Goal: Task Accomplishment & Management: Complete application form

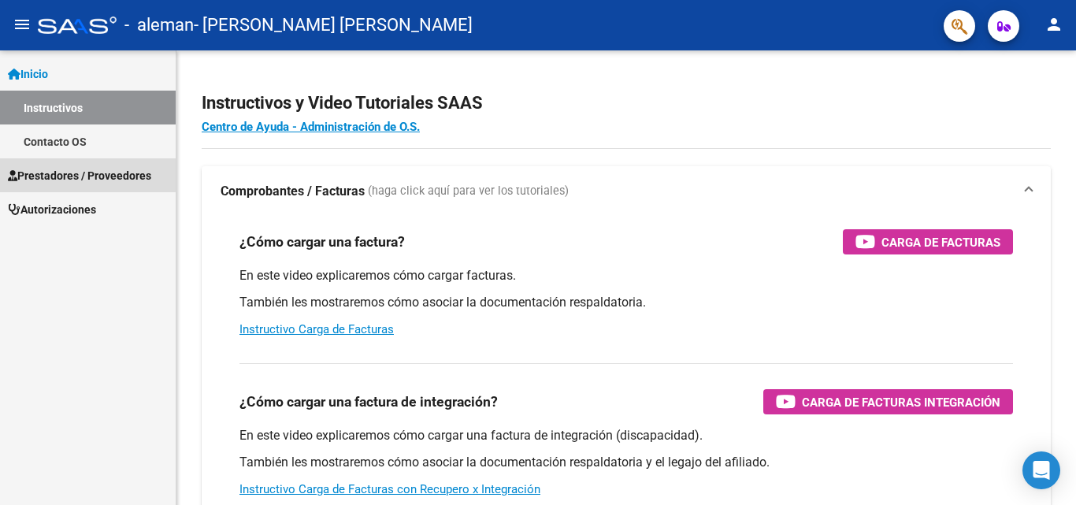
click at [62, 169] on span "Prestadores / Proveedores" at bounding box center [79, 175] width 143 height 17
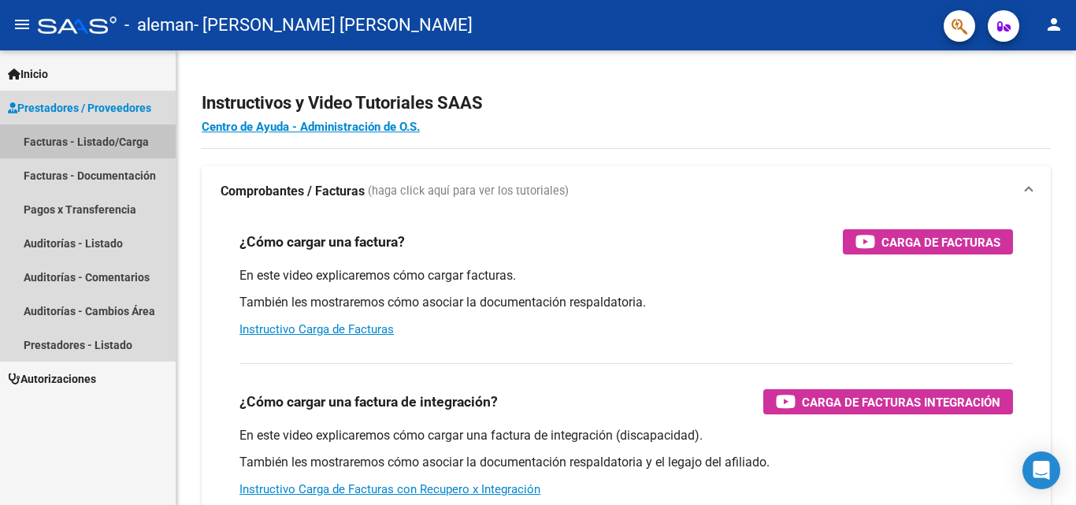
click at [107, 131] on link "Facturas - Listado/Carga" at bounding box center [88, 141] width 176 height 34
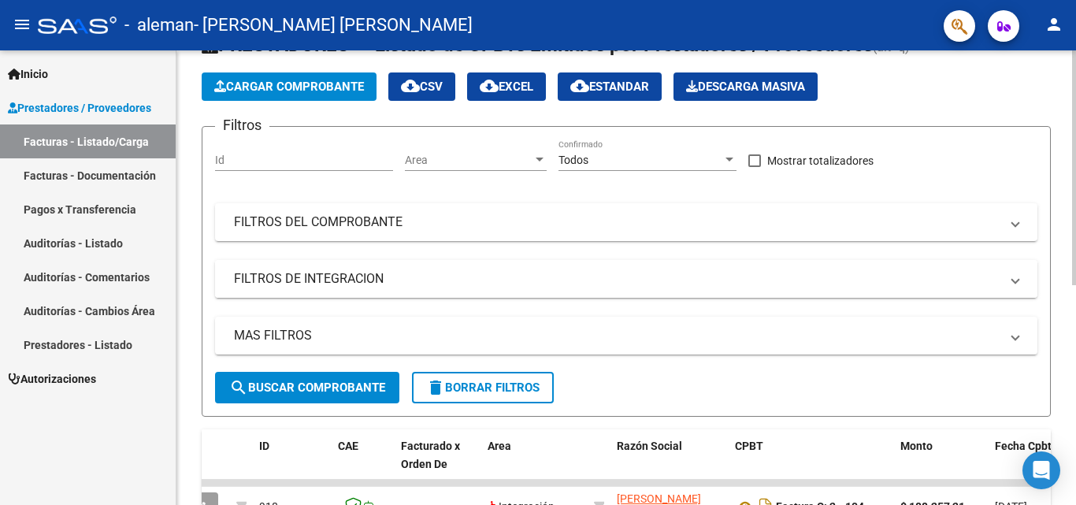
scroll to position [57, 0]
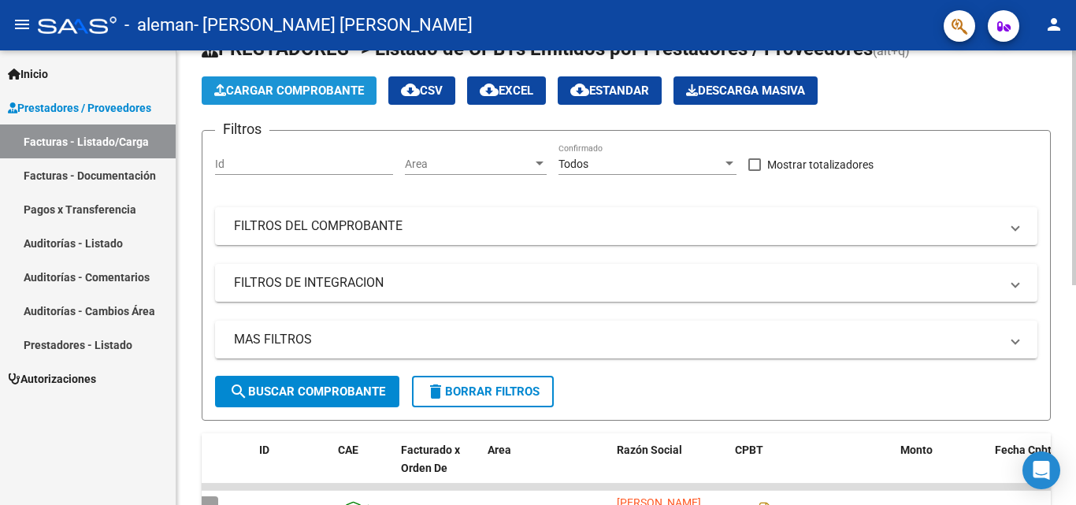
click at [296, 102] on button "Cargar Comprobante" at bounding box center [289, 90] width 175 height 28
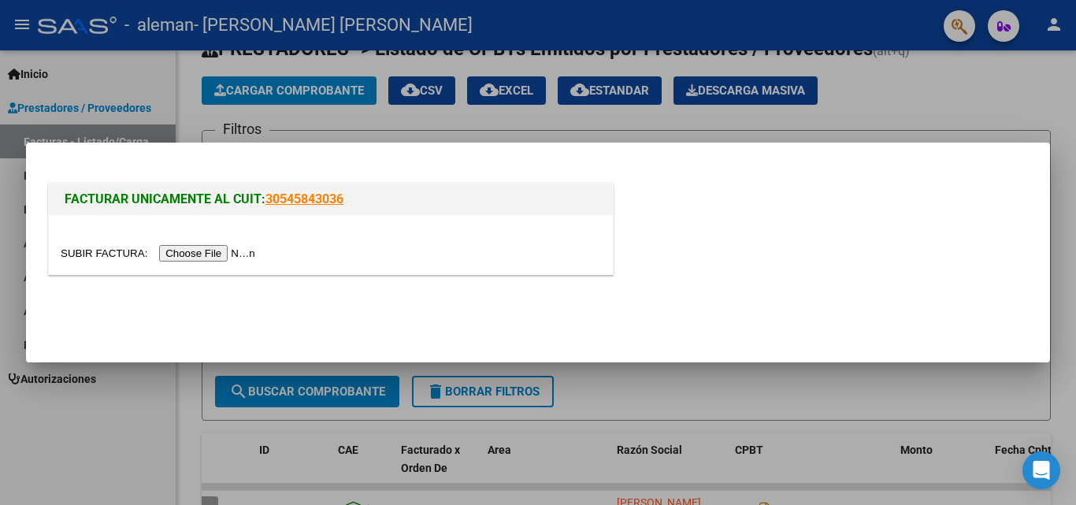
click at [225, 250] on input "file" at bounding box center [160, 253] width 199 height 17
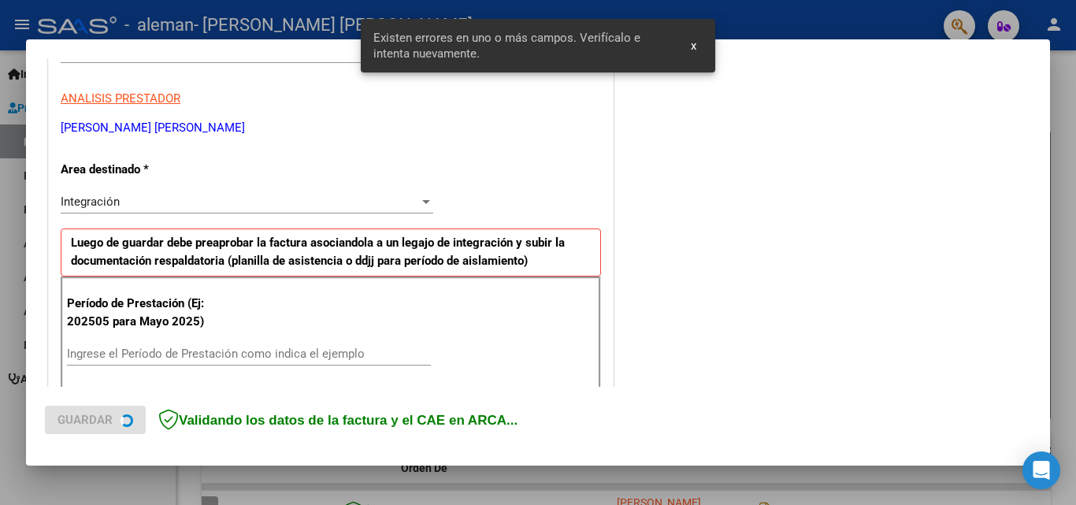
scroll to position [355, 0]
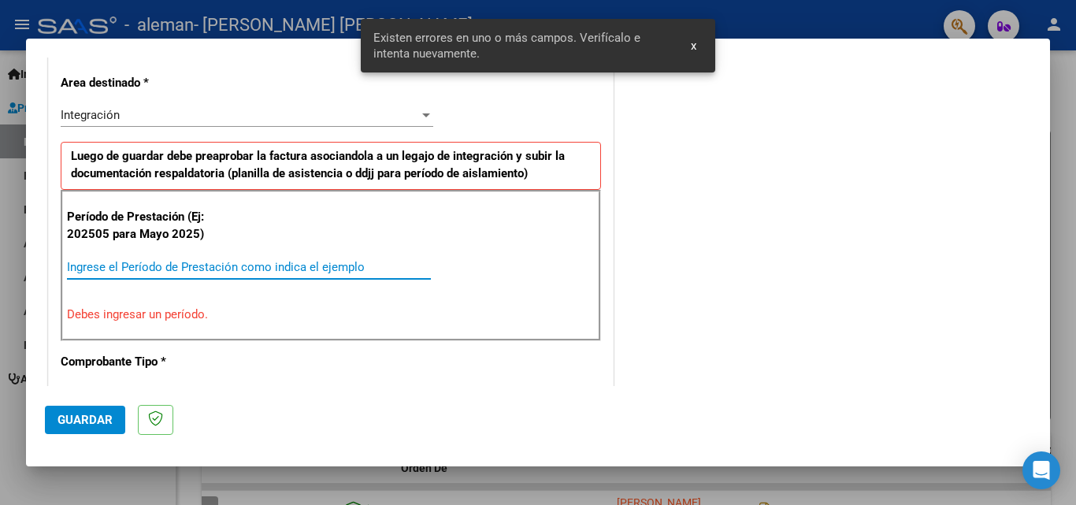
click at [169, 267] on input "Ingrese el Período de Prestación como indica el ejemplo" at bounding box center [249, 267] width 364 height 14
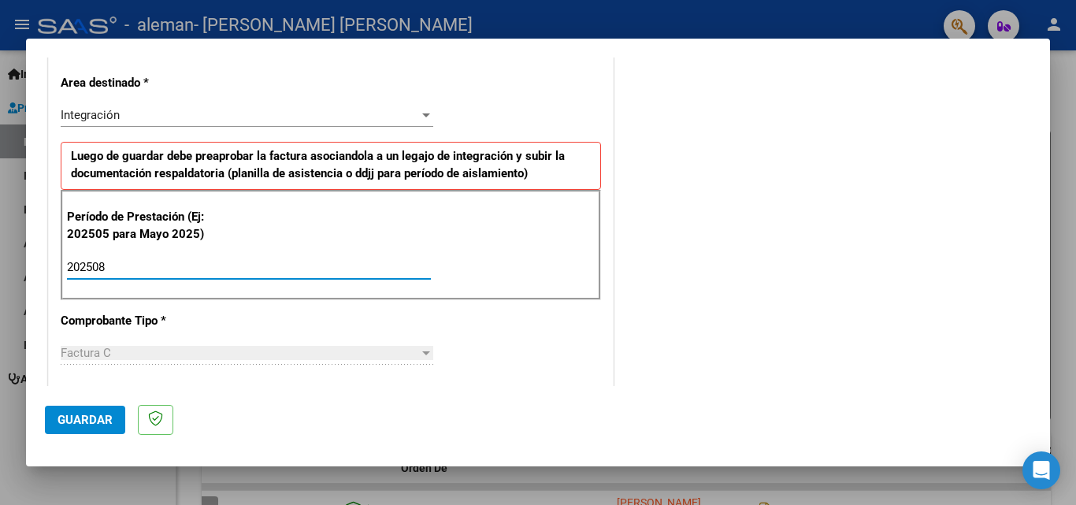
type input "202508"
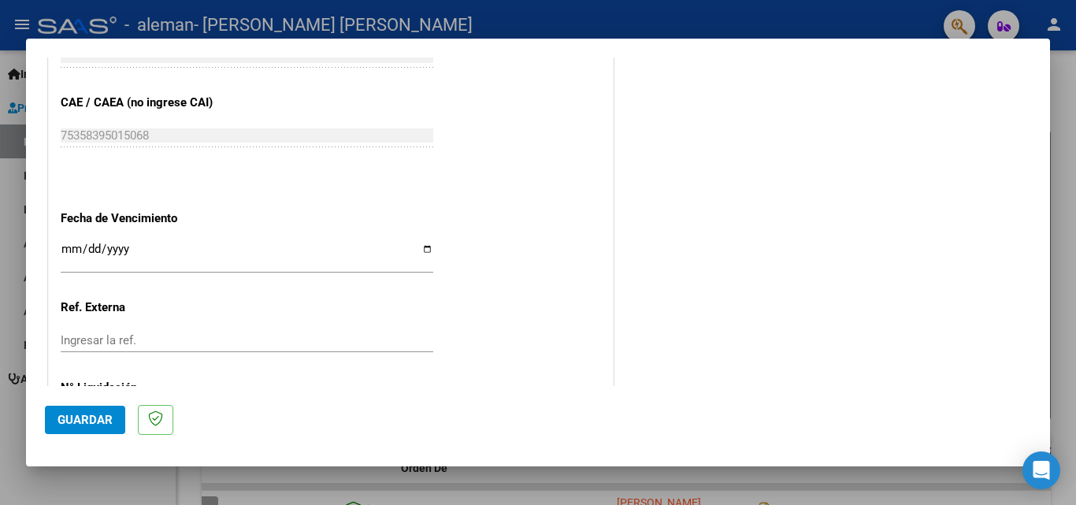
scroll to position [989, 0]
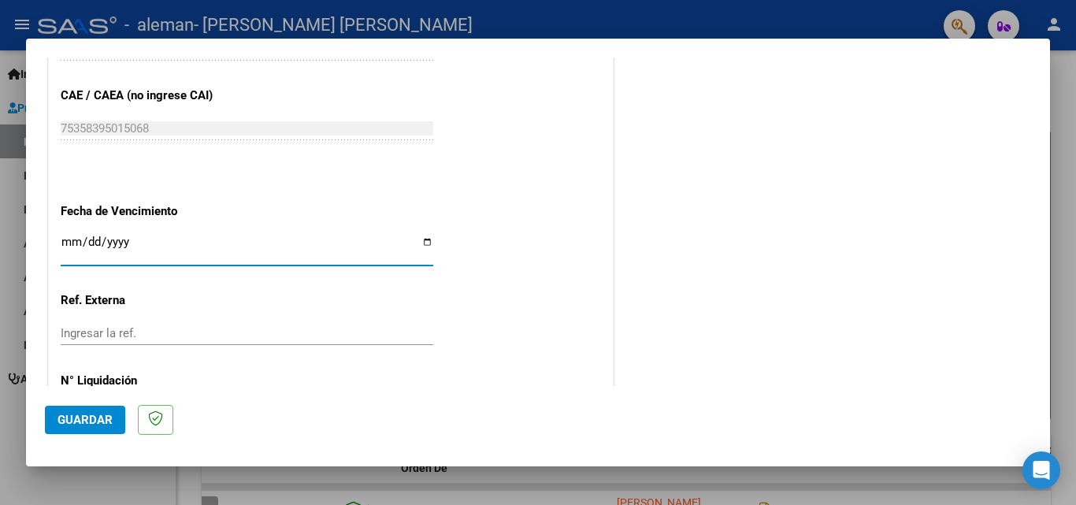
click at [419, 240] on input "Ingresar la fecha" at bounding box center [247, 248] width 373 height 25
click at [170, 253] on input "2025-09-01" at bounding box center [247, 248] width 373 height 25
click at [422, 242] on input "2025-09-01" at bounding box center [247, 248] width 373 height 25
type input "2025-09-11"
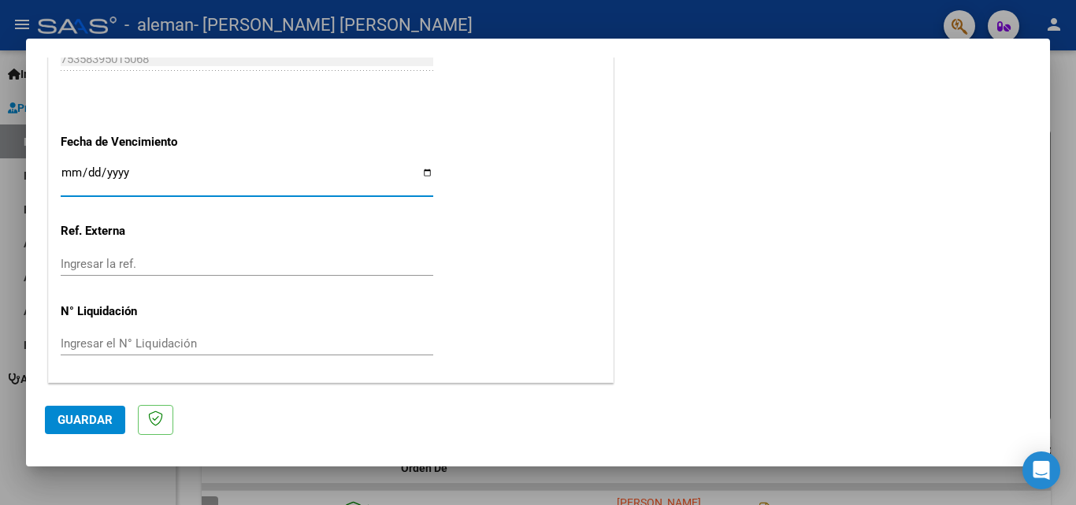
click at [94, 413] on span "Guardar" at bounding box center [85, 420] width 55 height 14
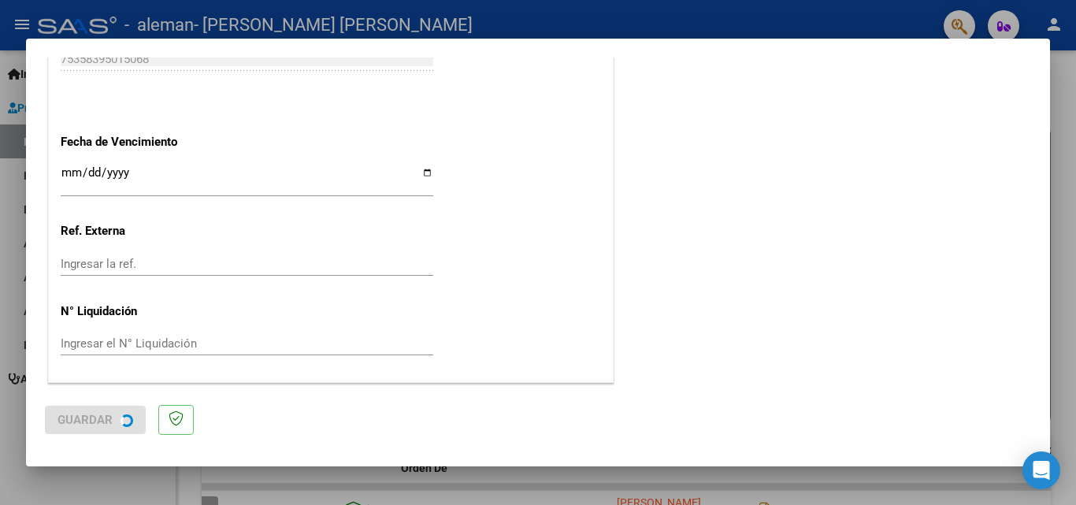
scroll to position [0, 0]
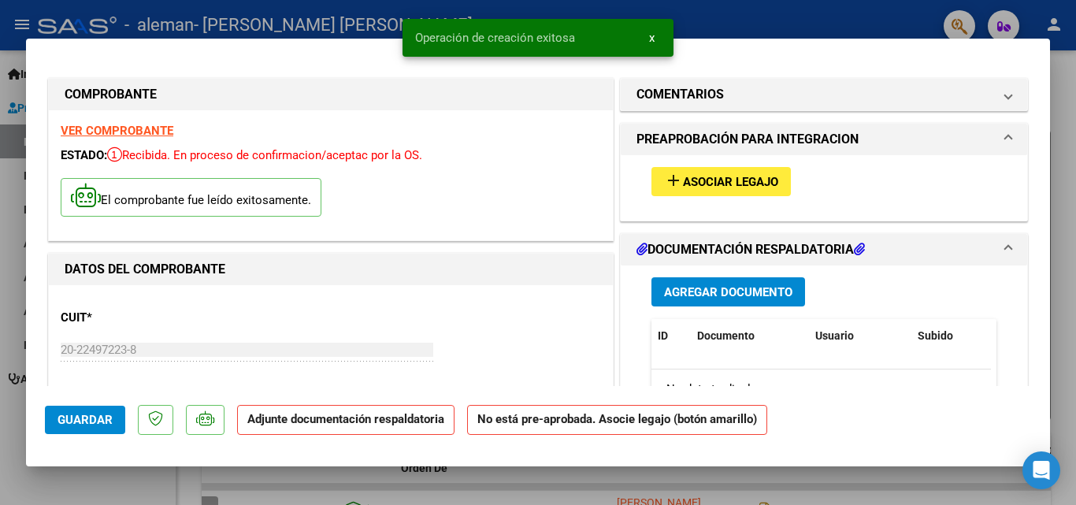
click at [726, 175] on span "Asociar Legajo" at bounding box center [730, 182] width 95 height 14
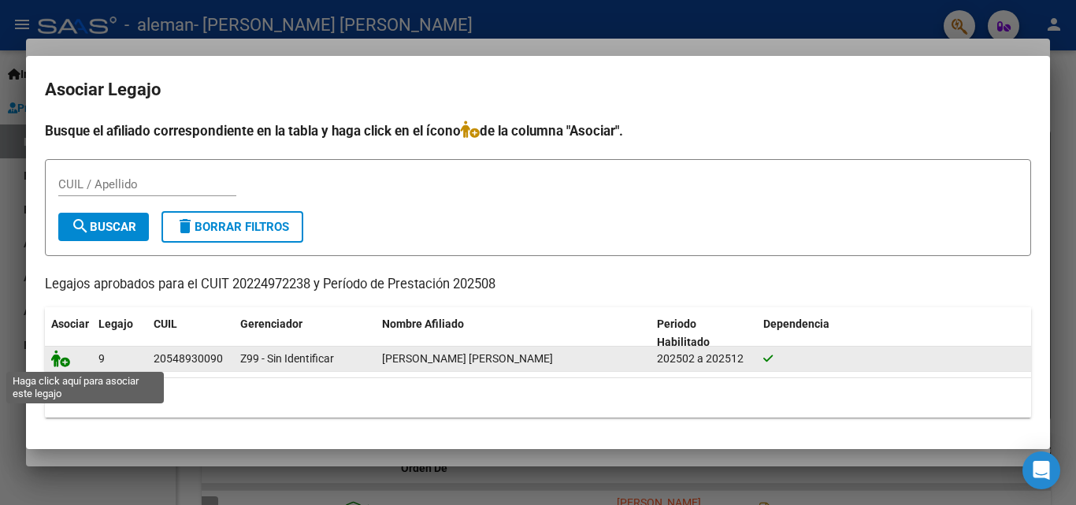
click at [56, 361] on icon at bounding box center [60, 358] width 19 height 17
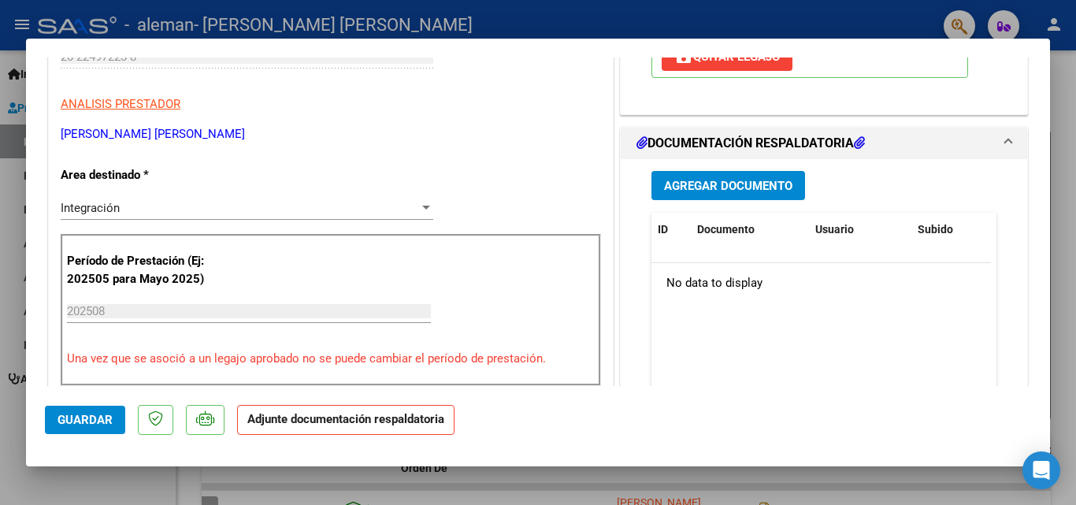
scroll to position [294, 0]
click at [734, 184] on span "Agregar Documento" at bounding box center [728, 185] width 128 height 14
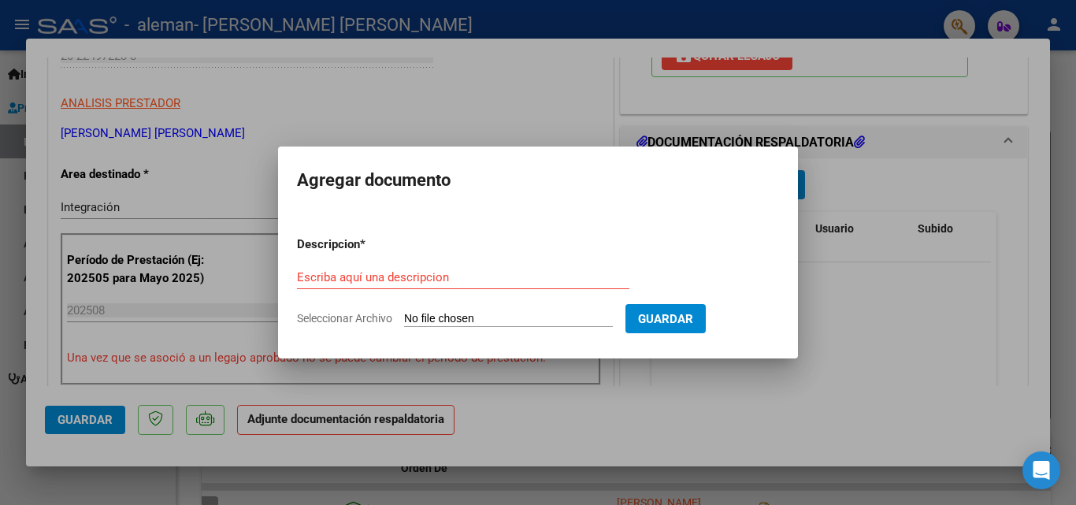
click at [454, 322] on input "Seleccionar Archivo" at bounding box center [508, 319] width 209 height 15
type input "C:\fakepath\Planilla de asistencia Agosto 2025 Lautaro Larotonda.pdf"
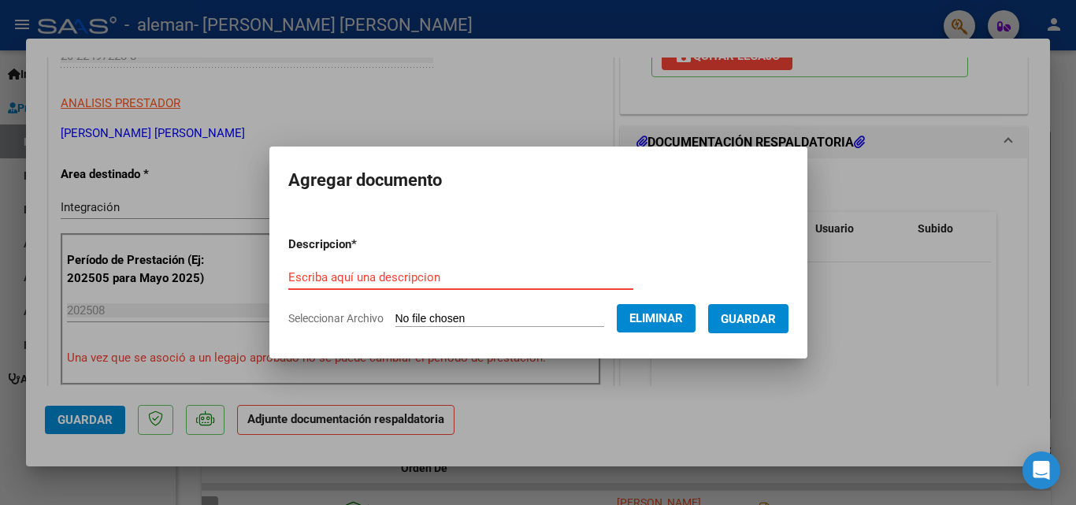
click at [425, 282] on input "Escriba aquí una descripcion" at bounding box center [460, 277] width 345 height 14
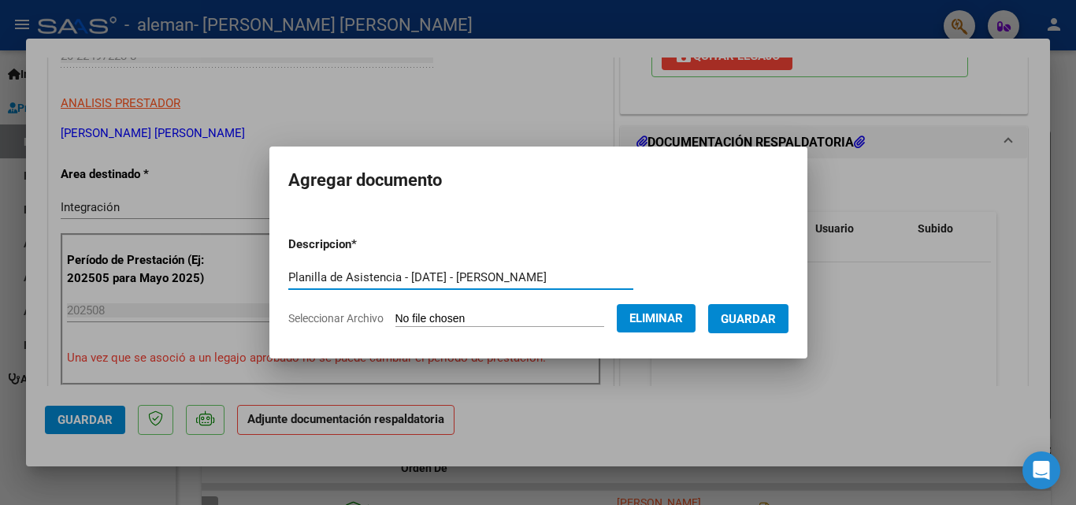
type input "Planilla de Asistencia - Agosto 2025 - Lautaro Larotonda"
click at [776, 317] on span "Guardar" at bounding box center [748, 319] width 55 height 14
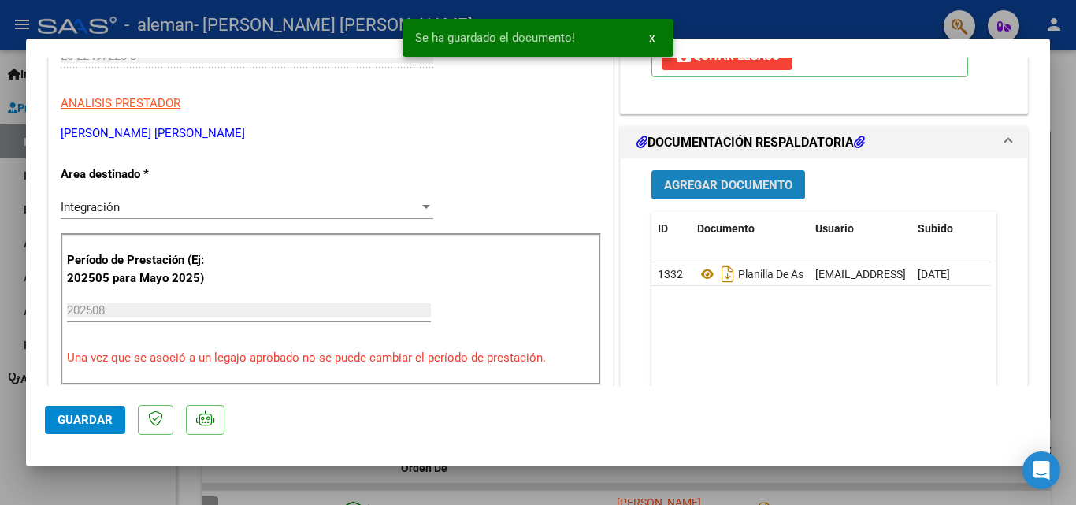
click at [744, 192] on span "Agregar Documento" at bounding box center [728, 185] width 128 height 14
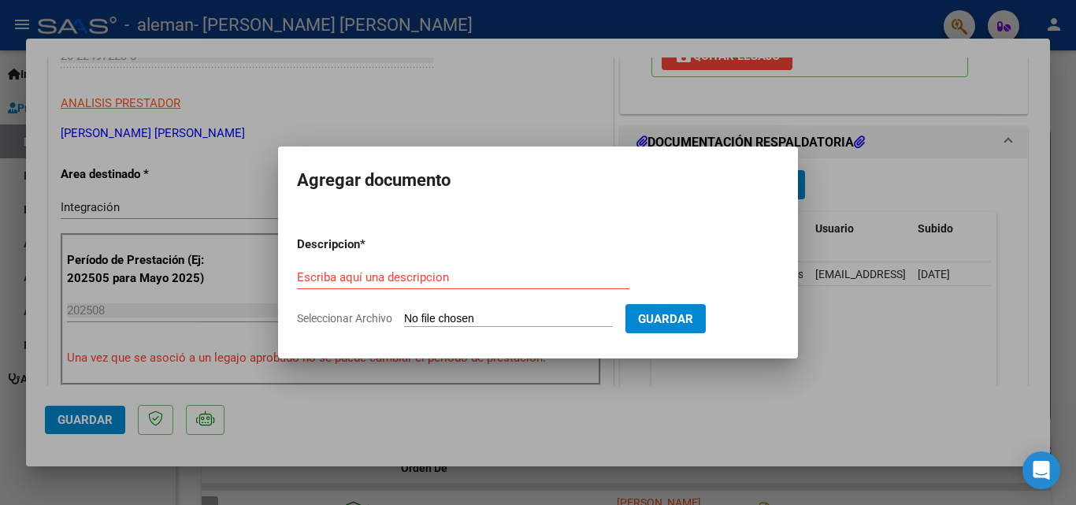
click at [496, 321] on input "Seleccionar Archivo" at bounding box center [508, 319] width 209 height 15
type input "C:\fakepath\Presupuesto 2025 - Maximiliado Bedoya.doc"
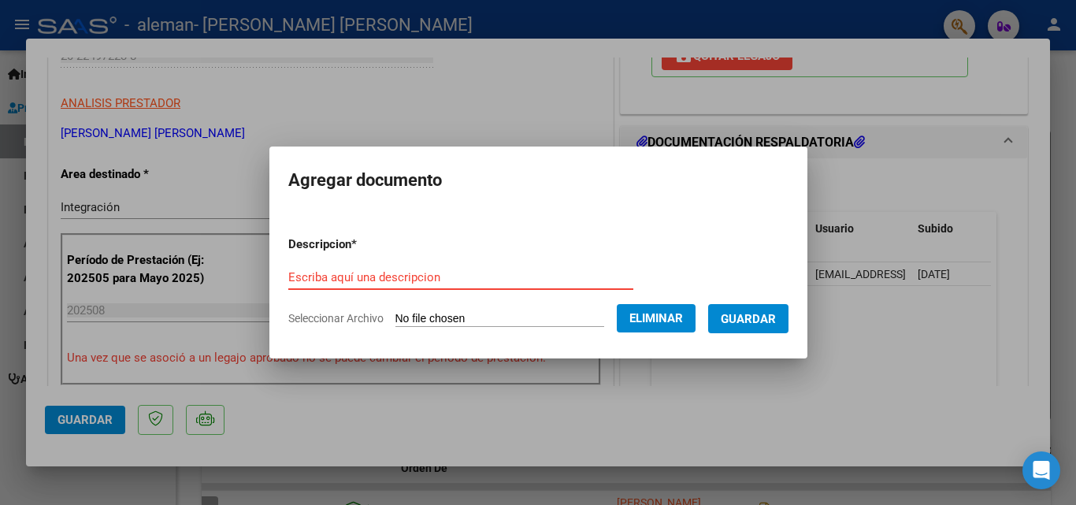
click at [380, 282] on input "Escriba aquí una descripcion" at bounding box center [460, 277] width 345 height 14
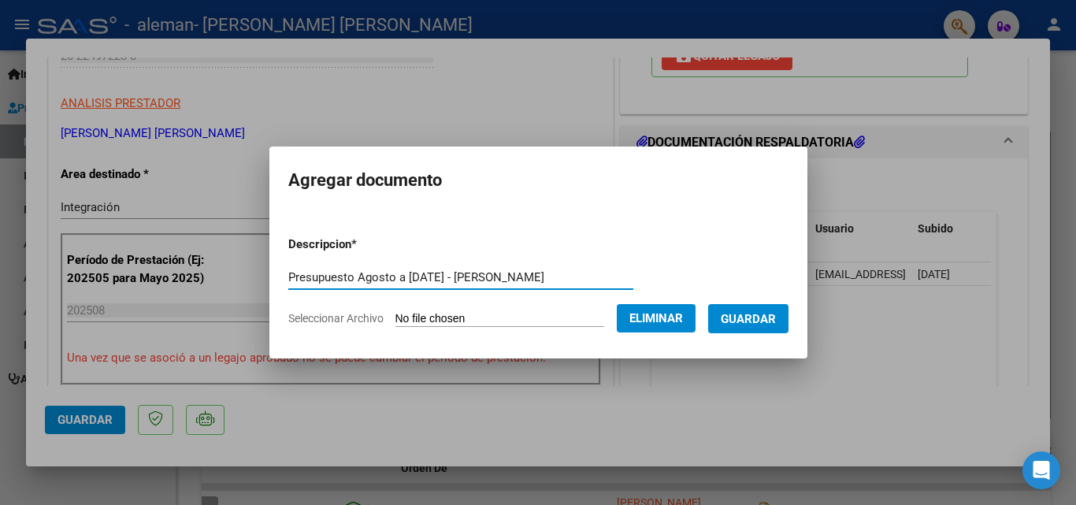
type input "Presupuesto Agosto a Diciembre 2025 - Maximiliano Bedoya"
click at [758, 314] on span "Guardar" at bounding box center [748, 319] width 55 height 14
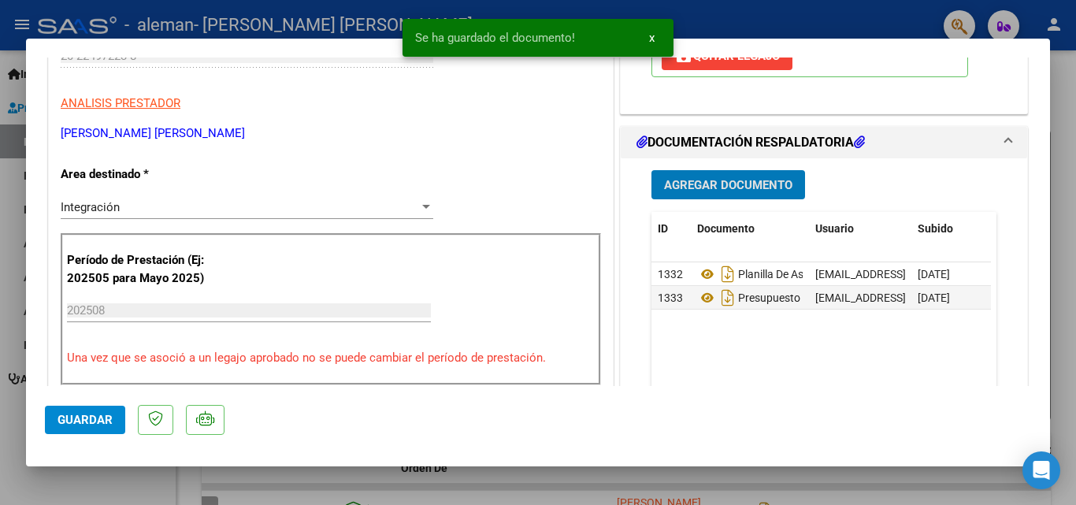
click at [718, 173] on button "Agregar Documento" at bounding box center [729, 184] width 154 height 29
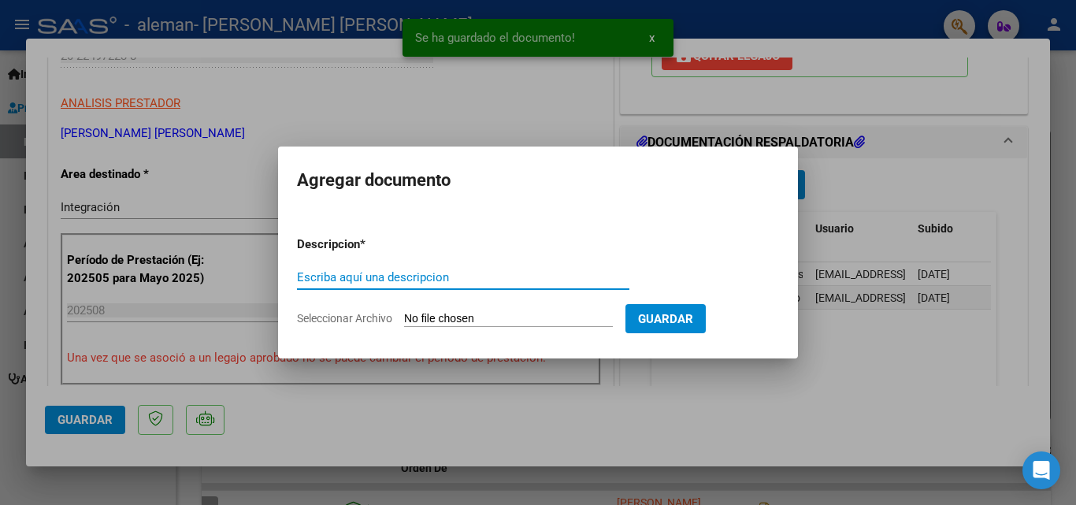
click at [459, 315] on input "Seleccionar Archivo" at bounding box center [508, 319] width 209 height 15
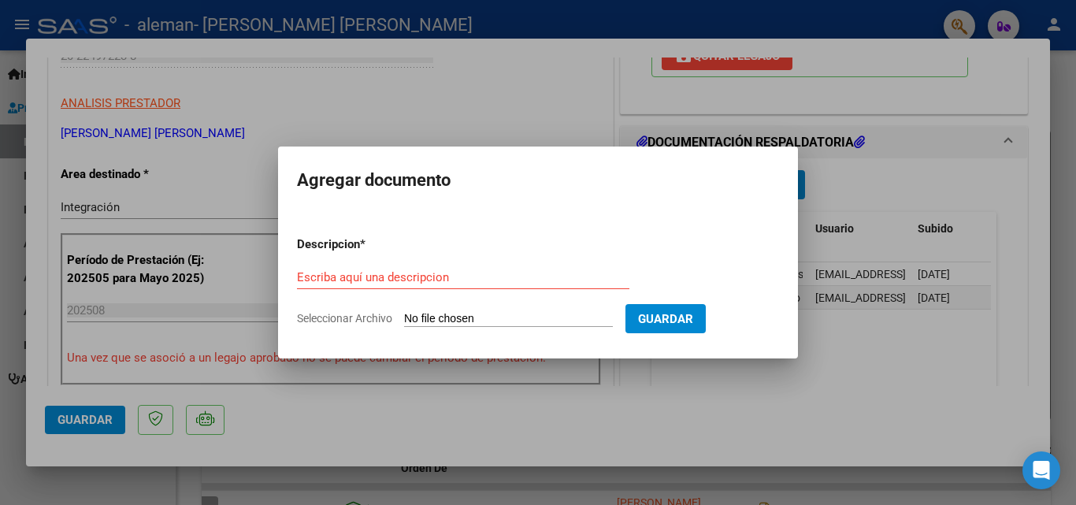
click at [700, 382] on div at bounding box center [538, 252] width 1076 height 505
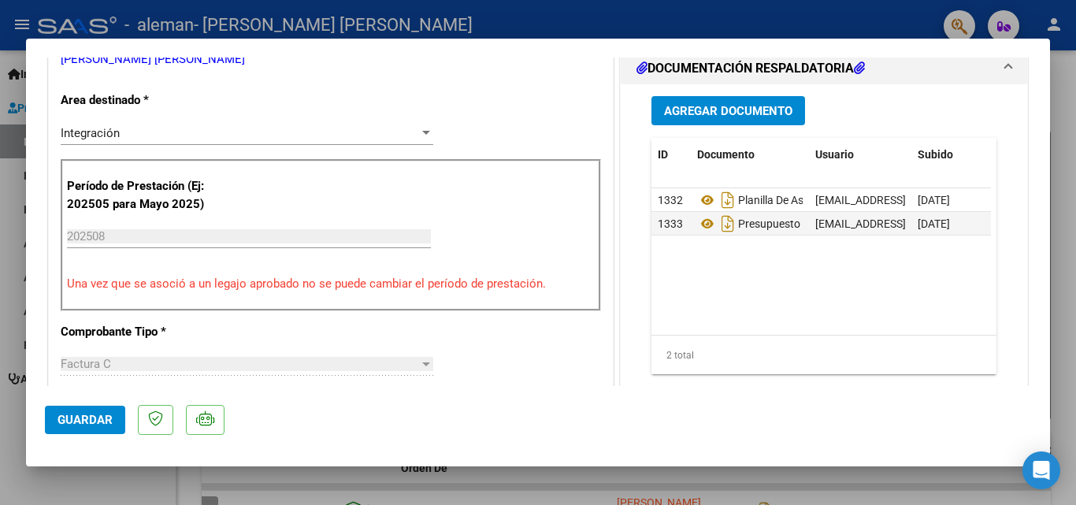
scroll to position [369, 0]
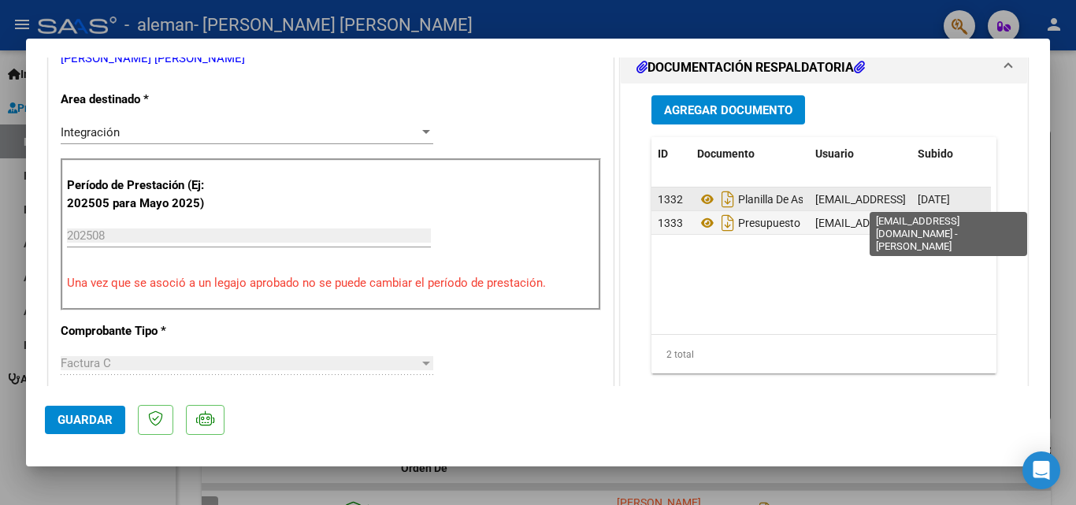
click at [842, 199] on span "fenamoreno1@gmail.com - FERNANDO JAVIER MORENO" at bounding box center [949, 199] width 267 height 13
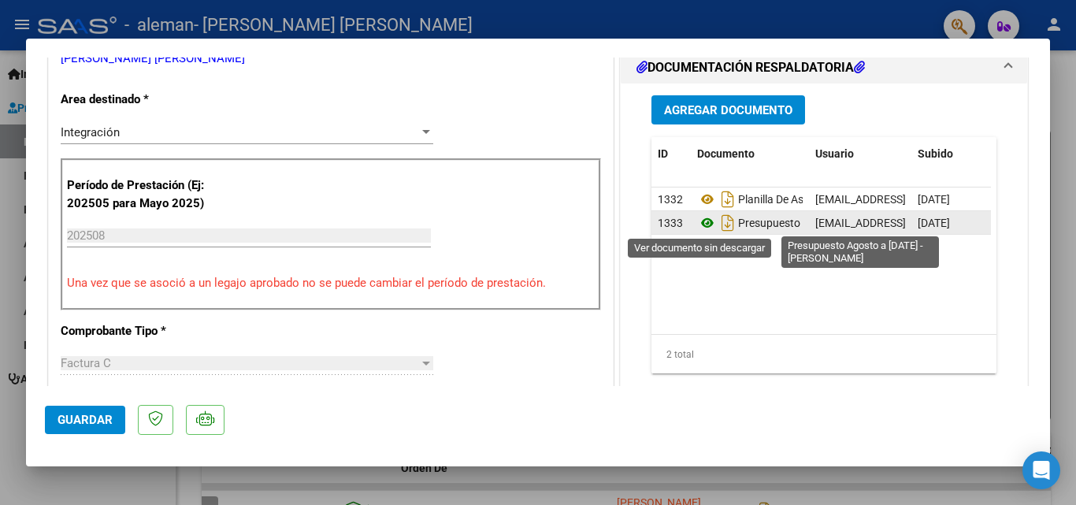
click at [701, 224] on icon at bounding box center [707, 223] width 20 height 19
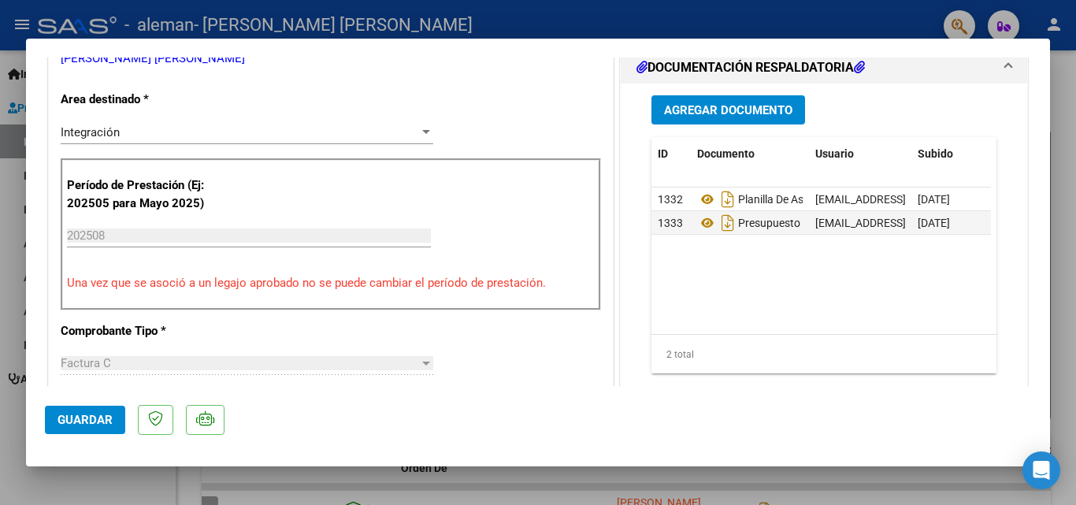
click at [696, 273] on datatable-body "1332 Planilla De Asistencia - Agosto 2025 - Lautaro Larotonda fenamoreno1@gmail…" at bounding box center [822, 261] width 340 height 147
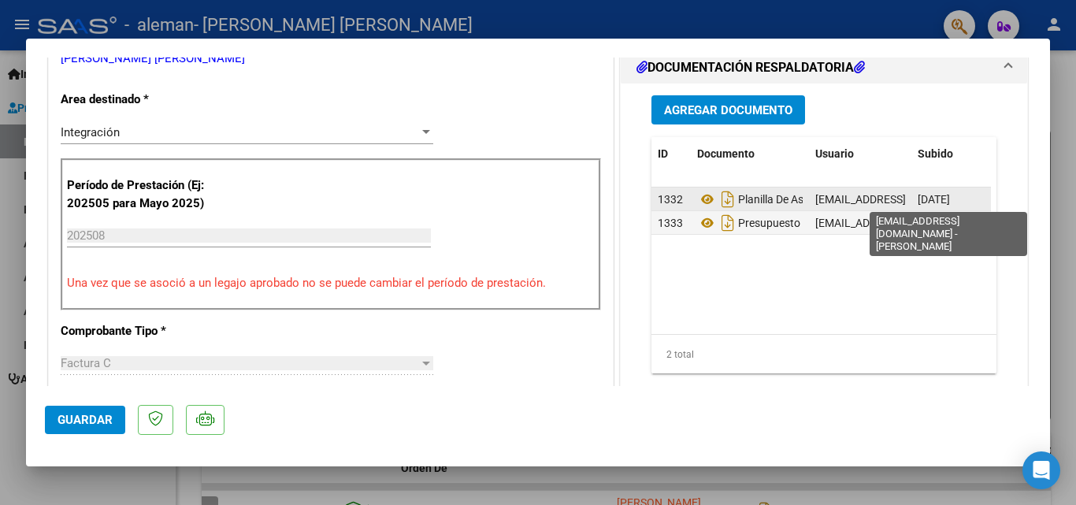
click at [863, 196] on span "fenamoreno1@gmail.com - FERNANDO JAVIER MORENO" at bounding box center [949, 199] width 267 height 13
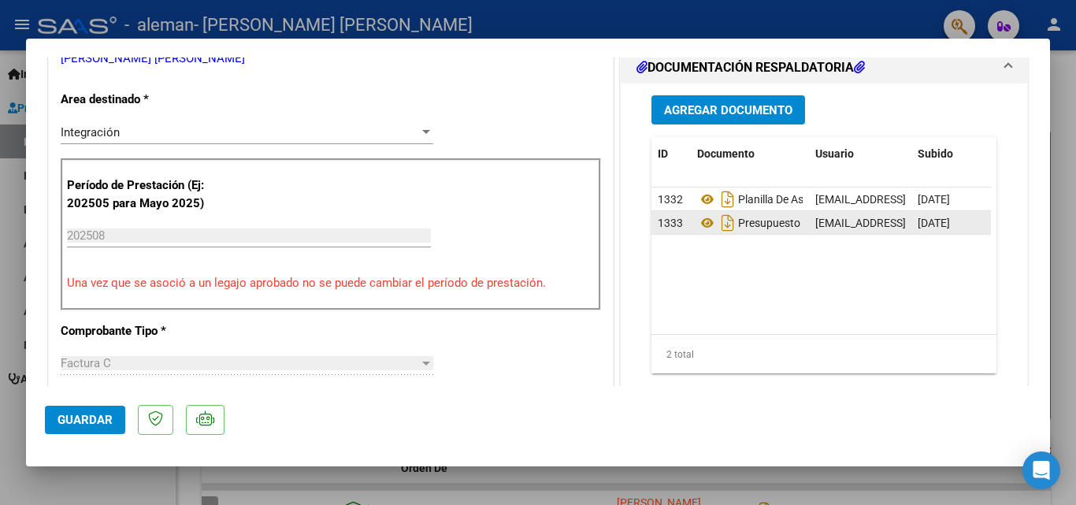
drag, startPoint x: 863, startPoint y: 196, endPoint x: 880, endPoint y: 232, distance: 39.5
click at [880, 232] on div "fenamoreno1@gmail.com - FERNANDO JAVIER MORENO" at bounding box center [861, 223] width 90 height 18
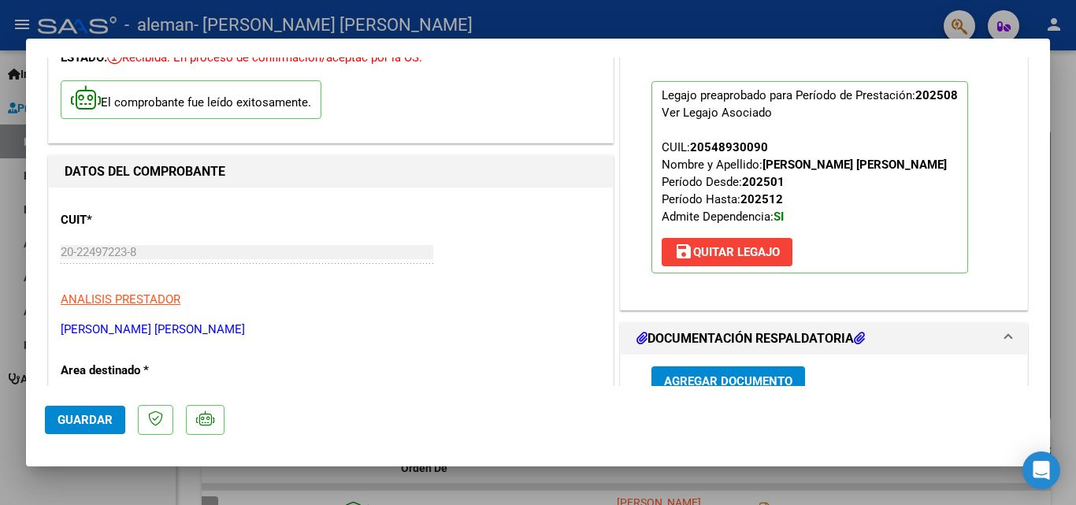
scroll to position [0, 0]
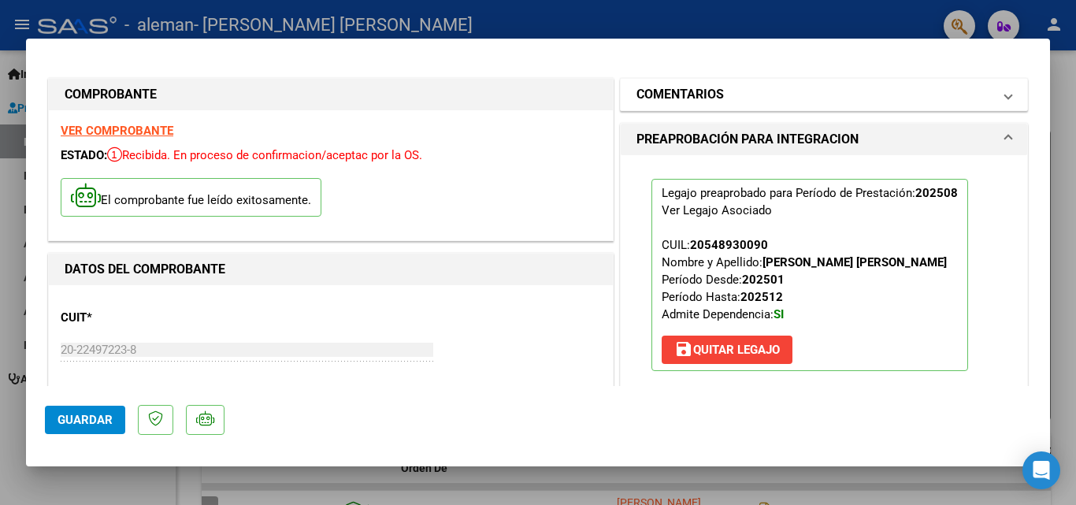
click at [704, 91] on h1 "COMENTARIOS" at bounding box center [680, 94] width 87 height 19
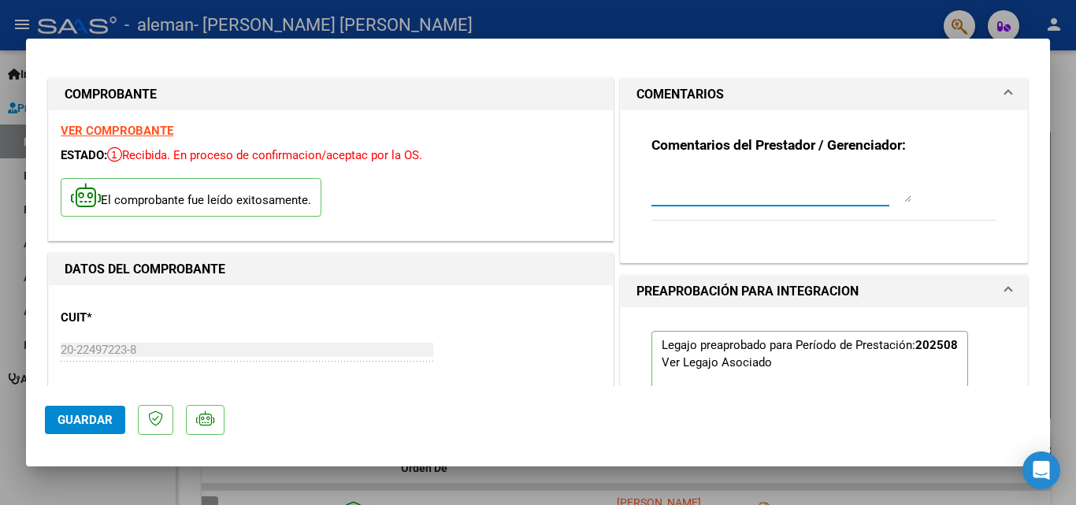
click at [671, 201] on textarea at bounding box center [782, 187] width 260 height 32
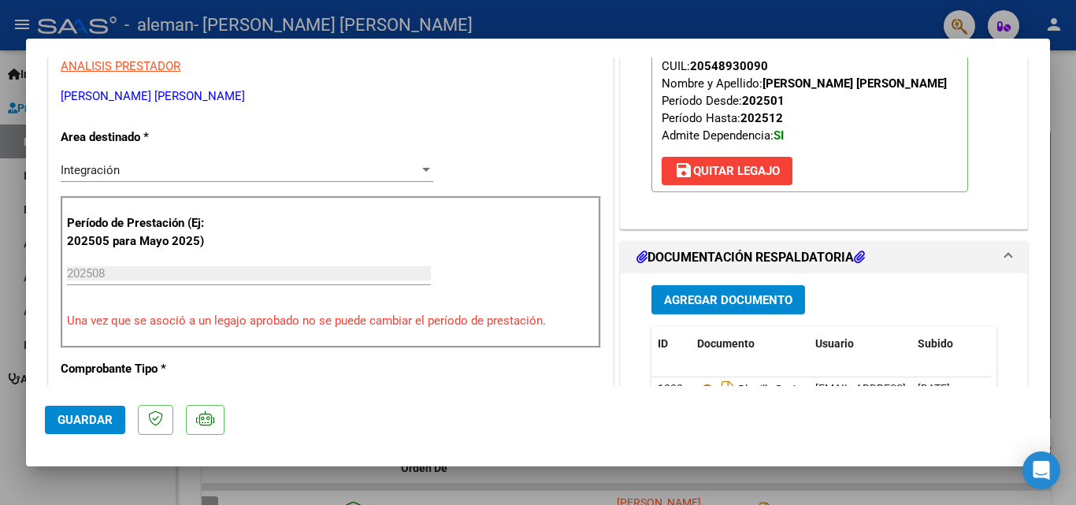
scroll to position [326, 0]
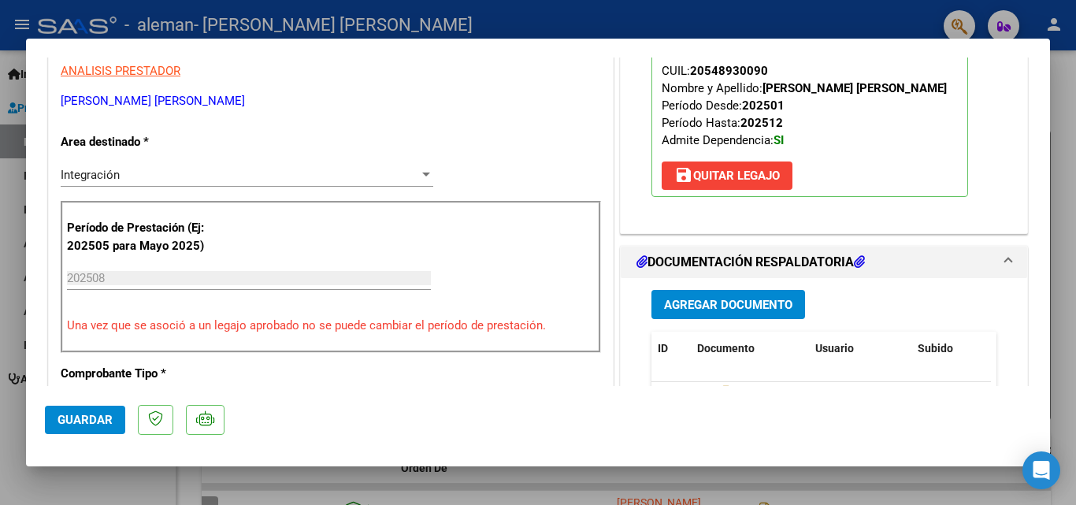
type textarea "Factura N° 0111 - Agosto 2025 - Lautaro Larotonda"
click at [64, 414] on span "Guardar" at bounding box center [85, 420] width 55 height 14
click at [1070, 87] on div at bounding box center [538, 252] width 1076 height 505
type input "$ 0,00"
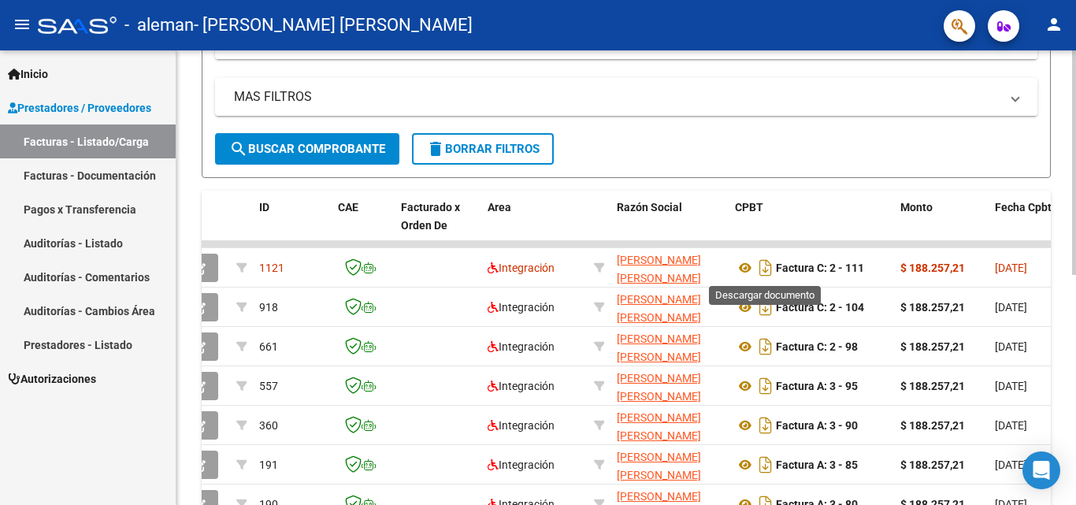
scroll to position [300, 0]
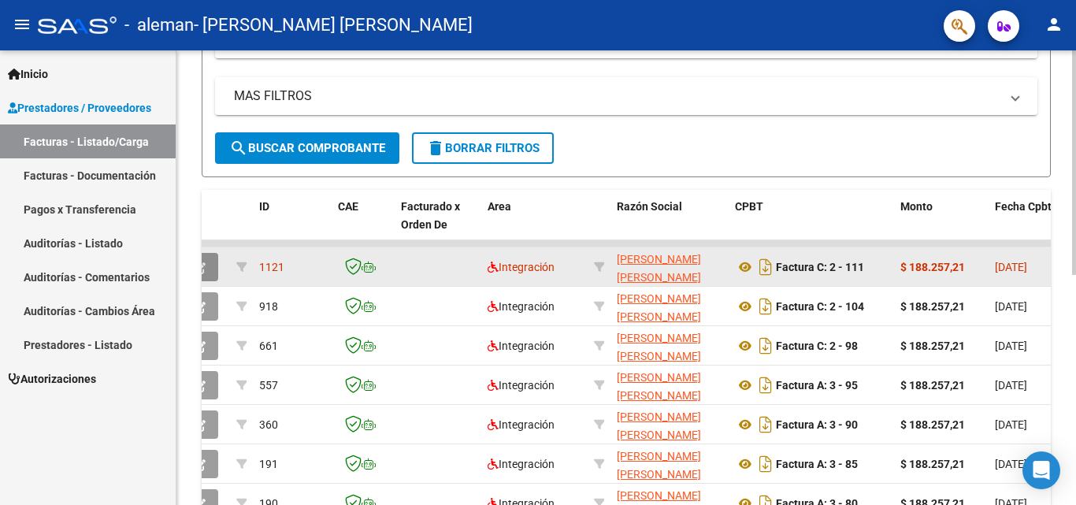
click at [211, 260] on button "button" at bounding box center [199, 267] width 37 height 28
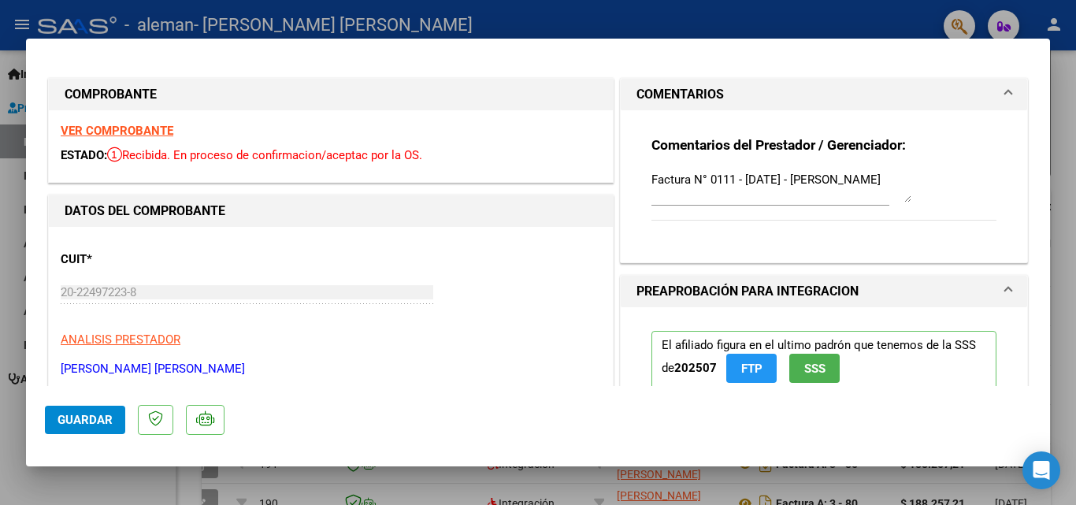
click at [744, 225] on div "Comentarios del Prestador / Gerenciador: Factura N° 0111 - Agosto 2025 - Lautar…" at bounding box center [824, 187] width 345 height 102
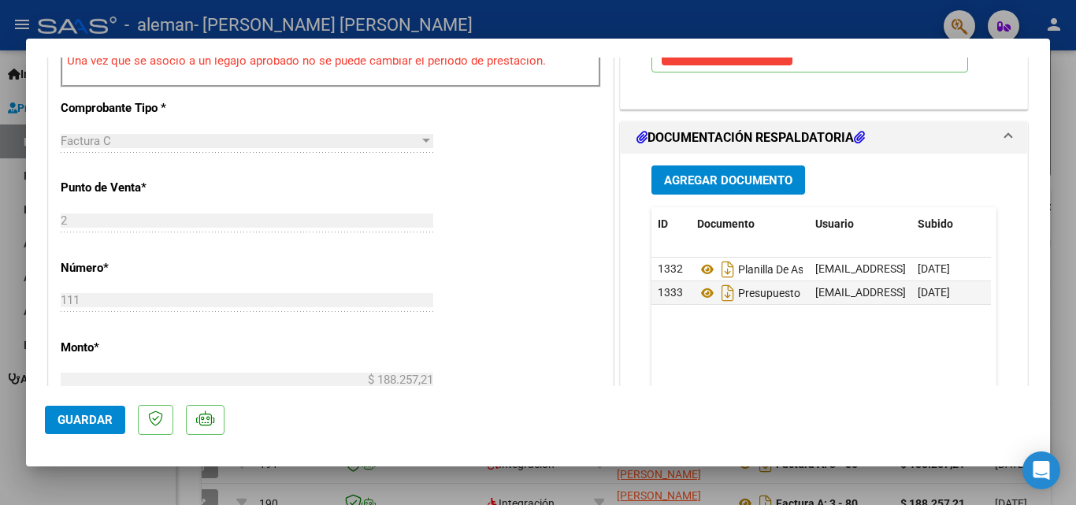
scroll to position [544, 0]
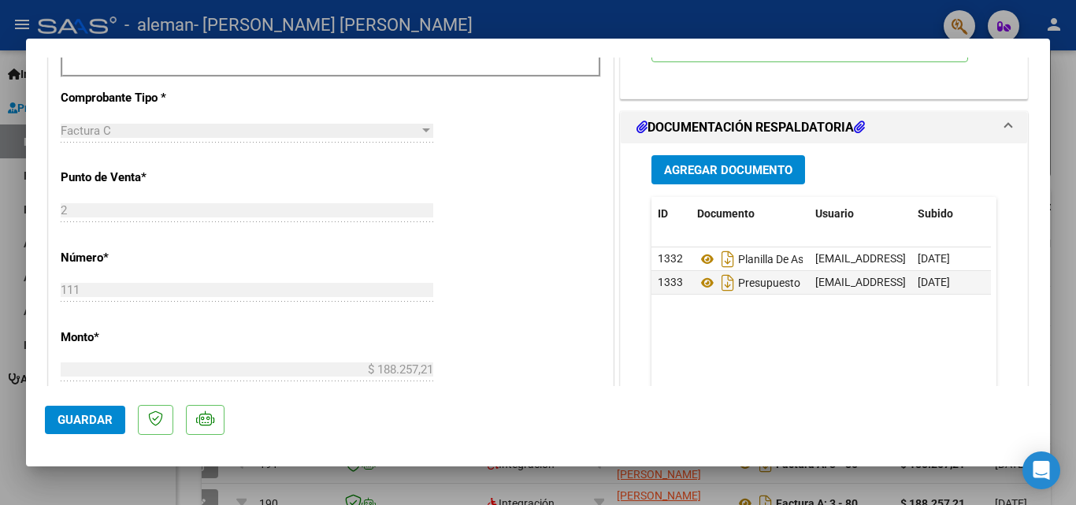
click at [1066, 95] on div at bounding box center [538, 252] width 1076 height 505
type input "$ 0,00"
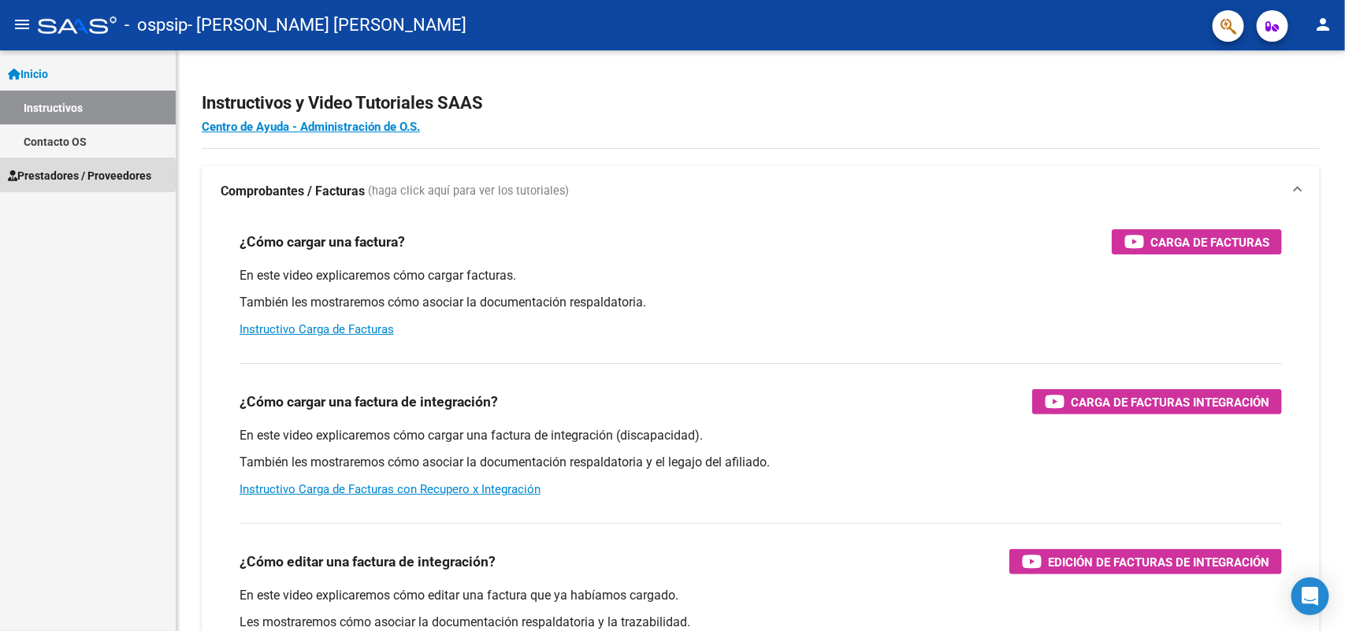
click at [61, 175] on span "Prestadores / Proveedores" at bounding box center [79, 175] width 143 height 17
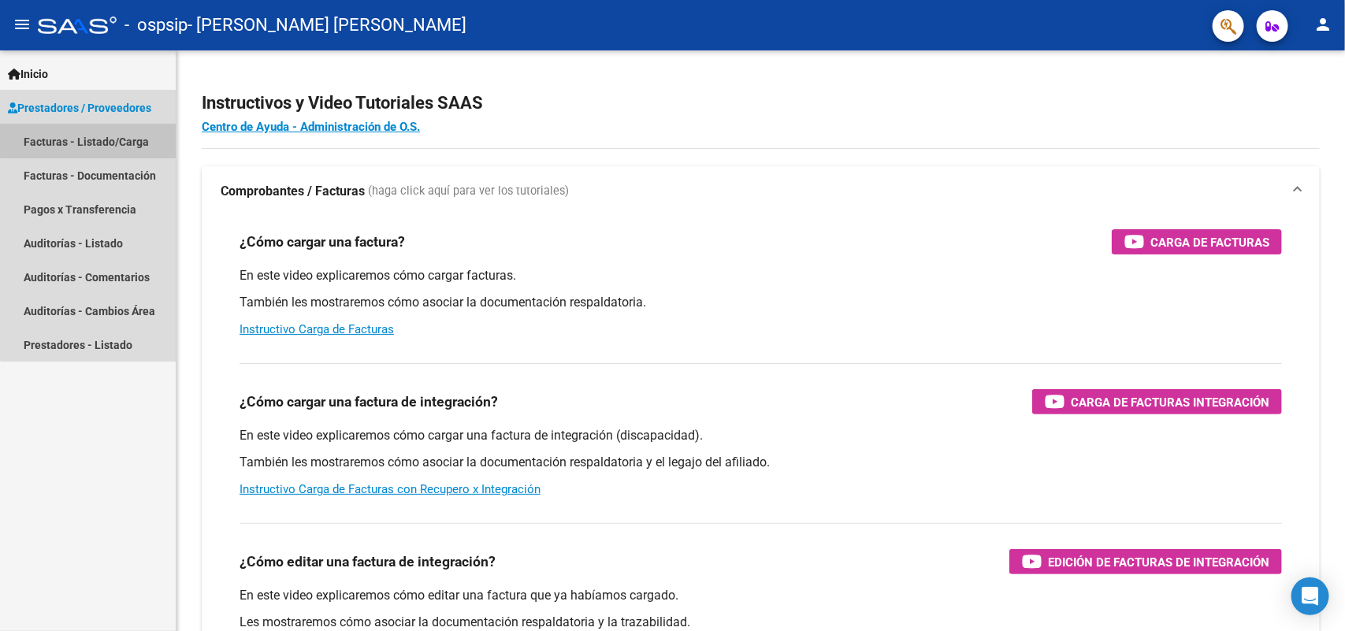
click at [108, 139] on link "Facturas - Listado/Carga" at bounding box center [88, 141] width 176 height 34
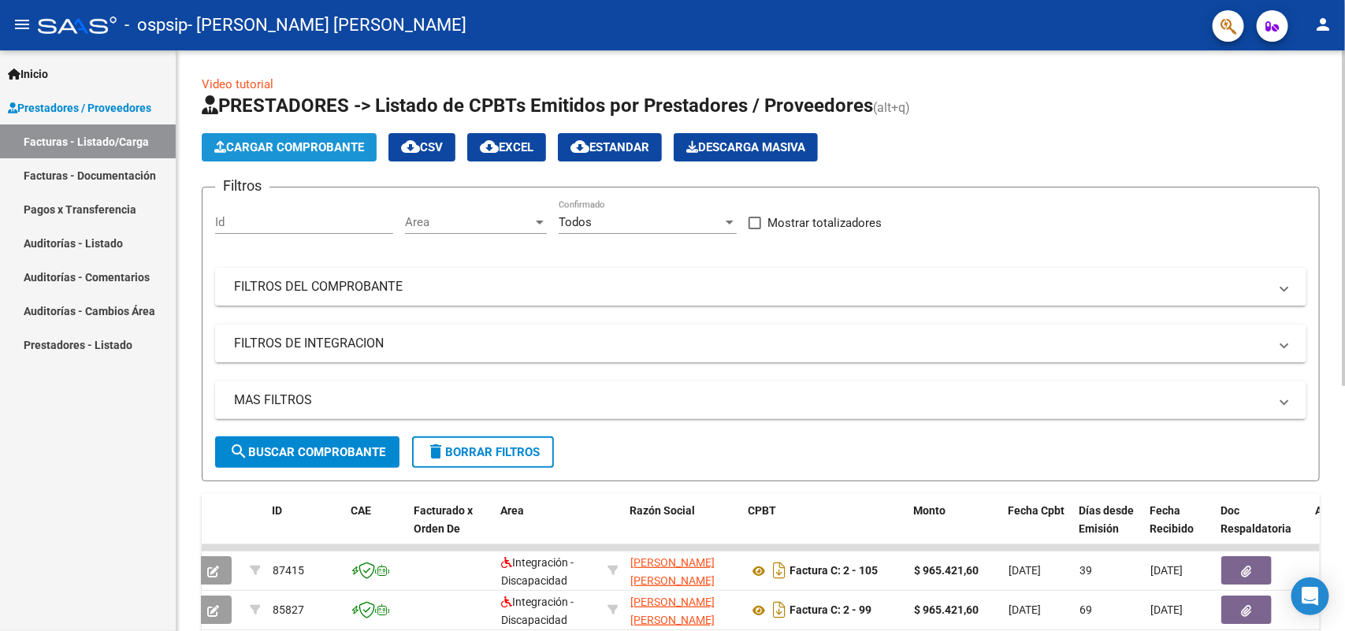
click at [313, 143] on span "Cargar Comprobante" at bounding box center [289, 147] width 150 height 14
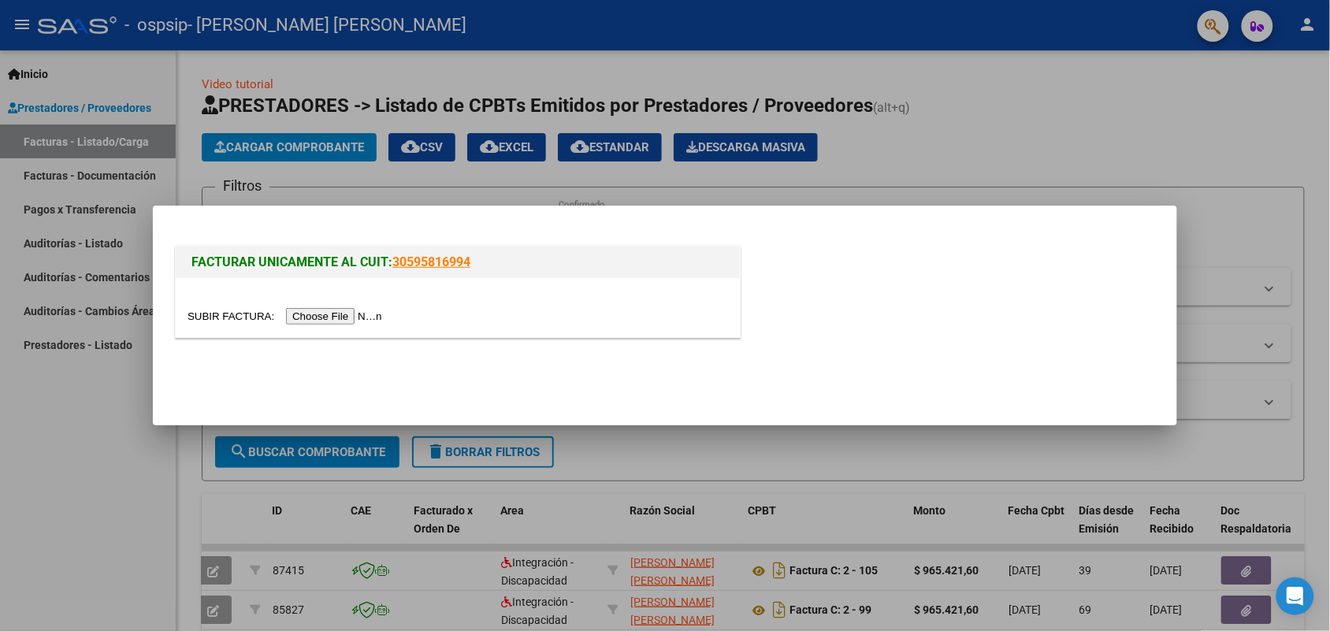
click at [321, 318] on input "file" at bounding box center [287, 316] width 199 height 17
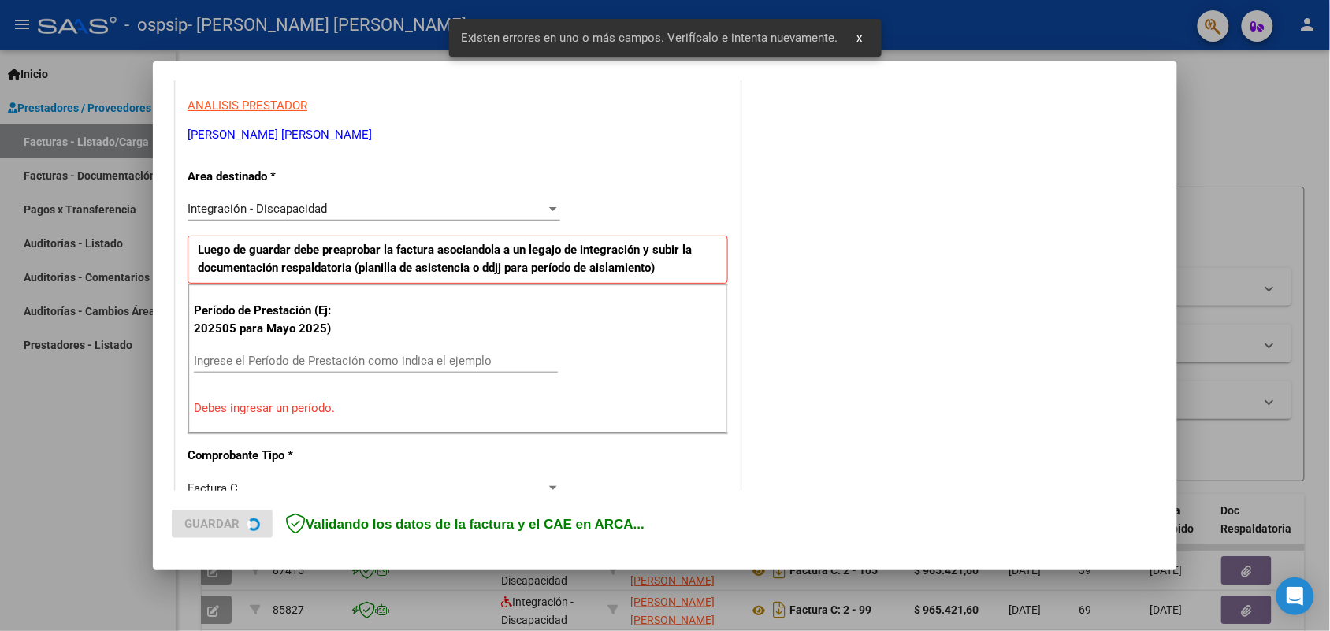
scroll to position [316, 0]
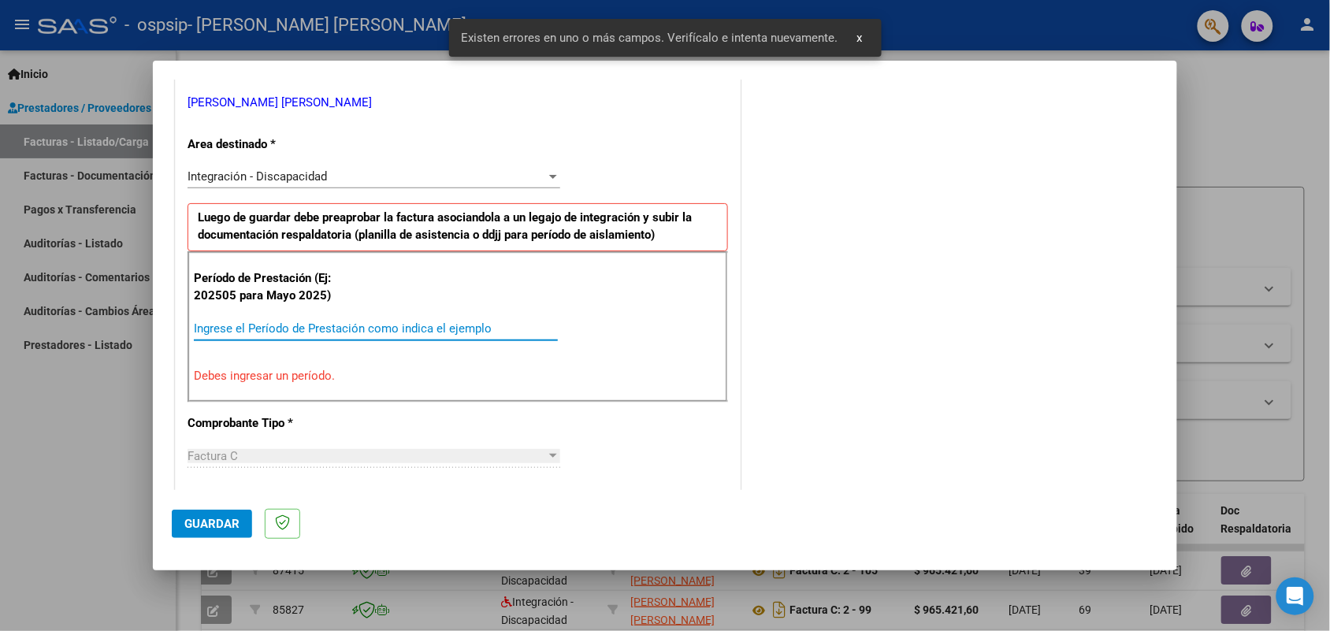
click at [273, 323] on input "Ingrese el Período de Prestación como indica el ejemplo" at bounding box center [376, 328] width 364 height 14
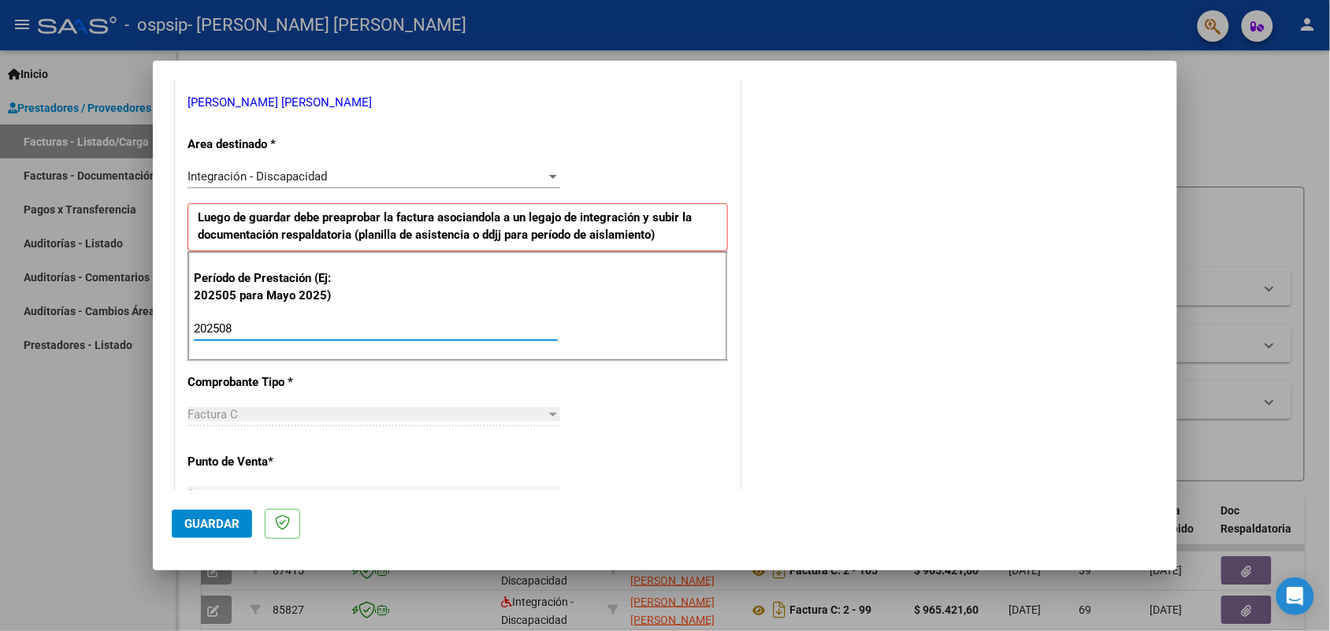
type input "202508"
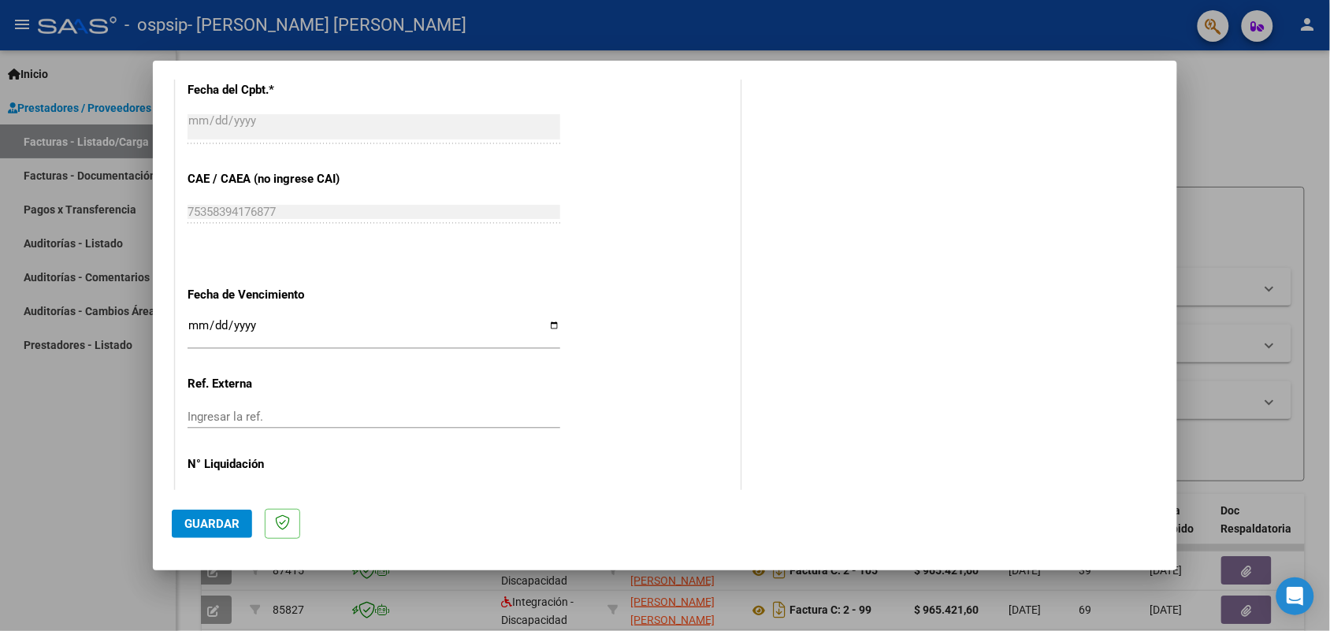
scroll to position [928, 0]
click at [549, 321] on input "Ingresar la fecha" at bounding box center [374, 330] width 373 height 25
type input "2025-09-11"
click at [201, 530] on span "Guardar" at bounding box center [211, 524] width 55 height 14
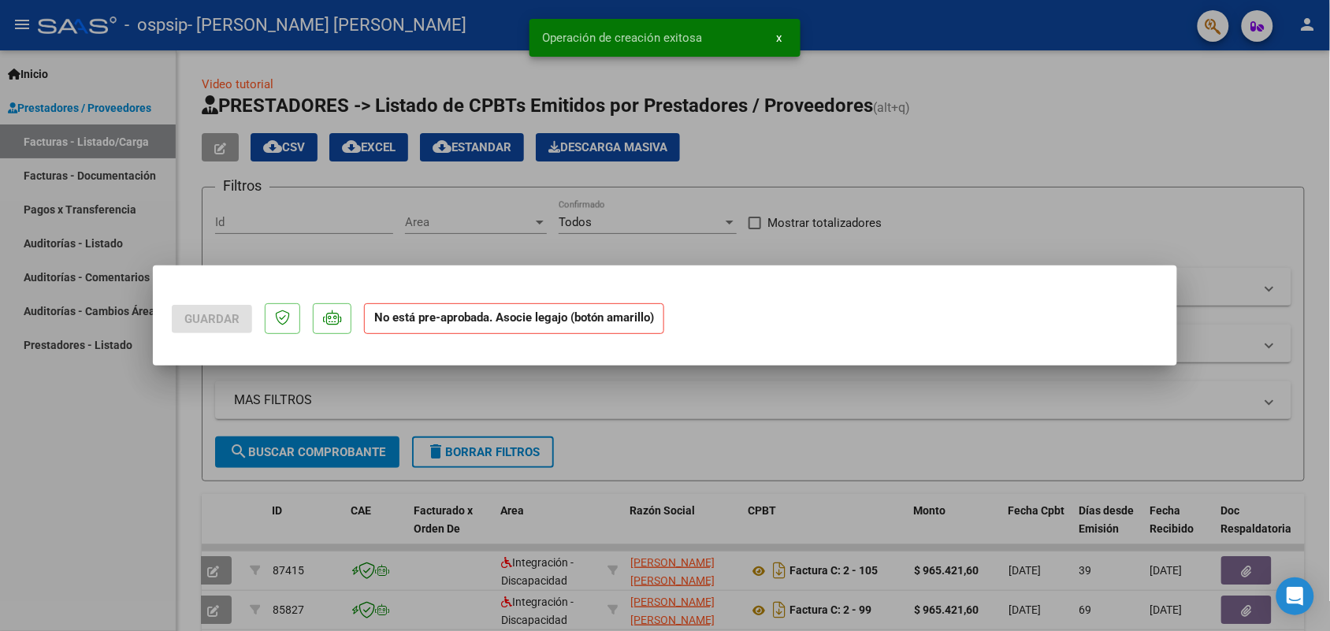
scroll to position [0, 0]
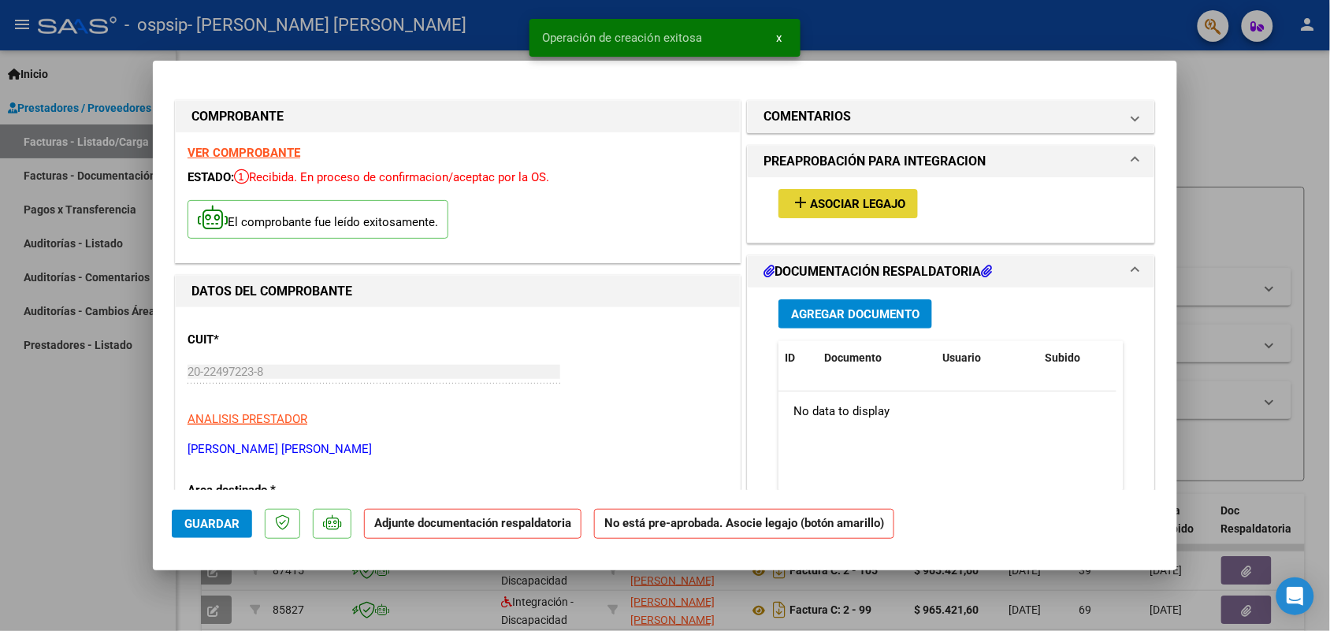
click at [820, 206] on span "Asociar Legajo" at bounding box center [857, 204] width 95 height 14
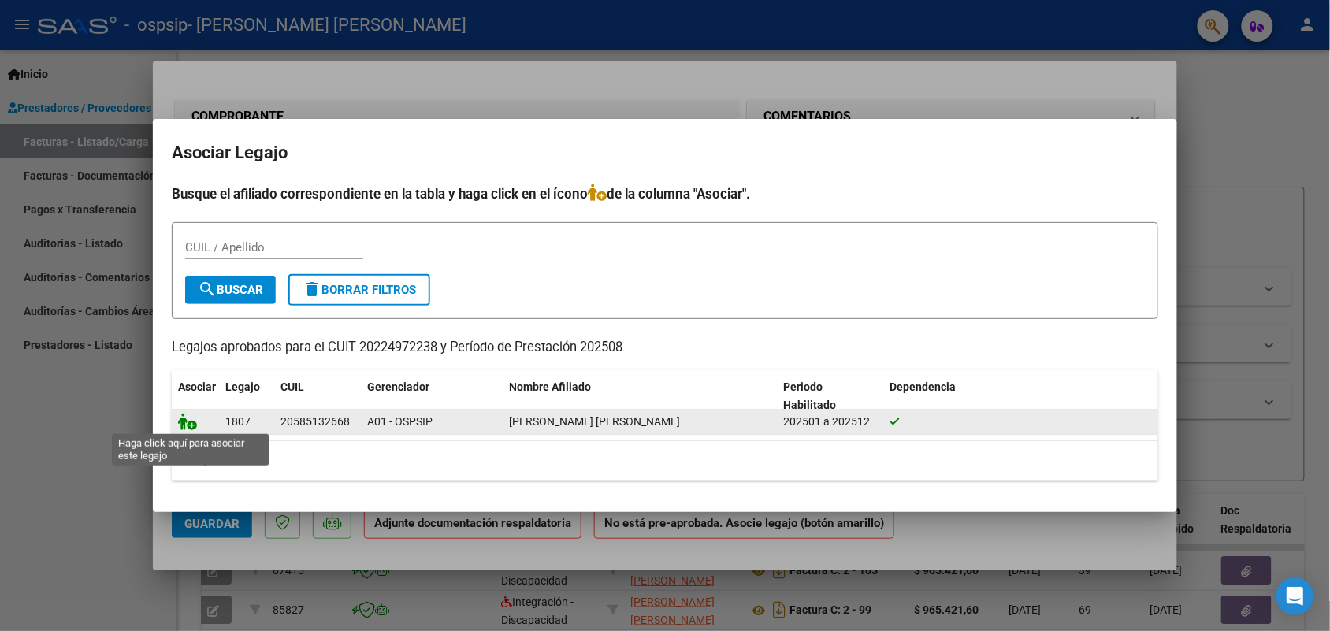
click at [184, 425] on icon at bounding box center [187, 421] width 19 height 17
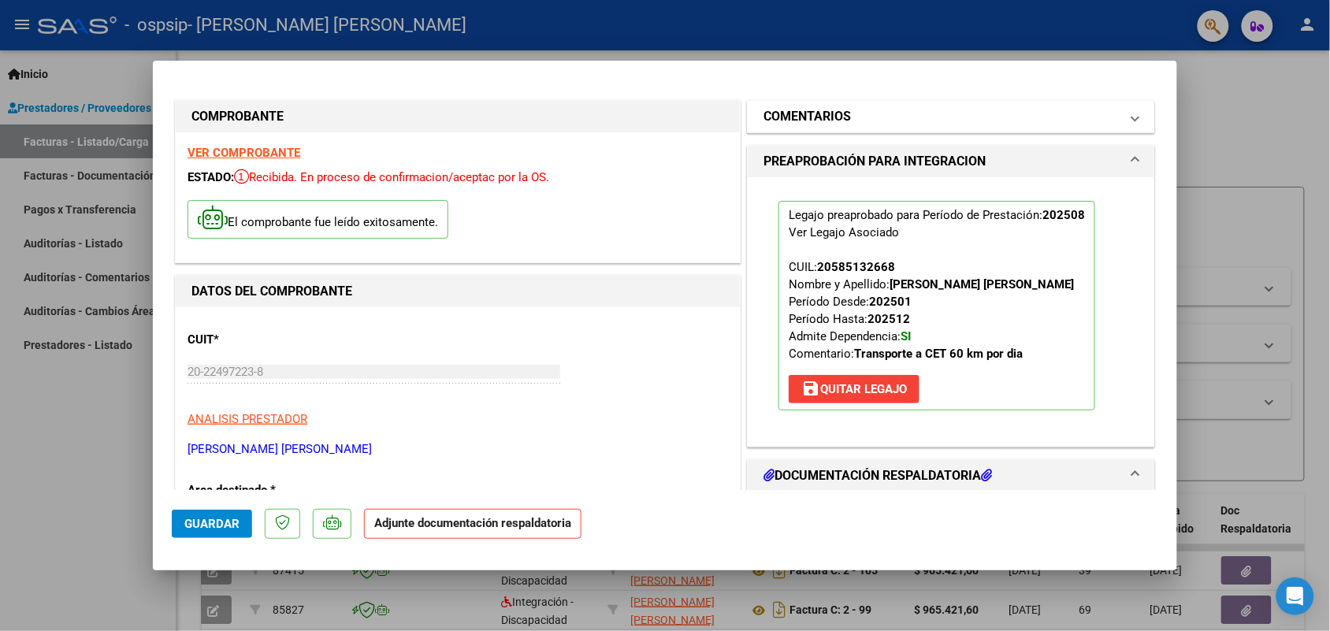
click at [983, 116] on mat-panel-title "COMENTARIOS" at bounding box center [942, 116] width 356 height 19
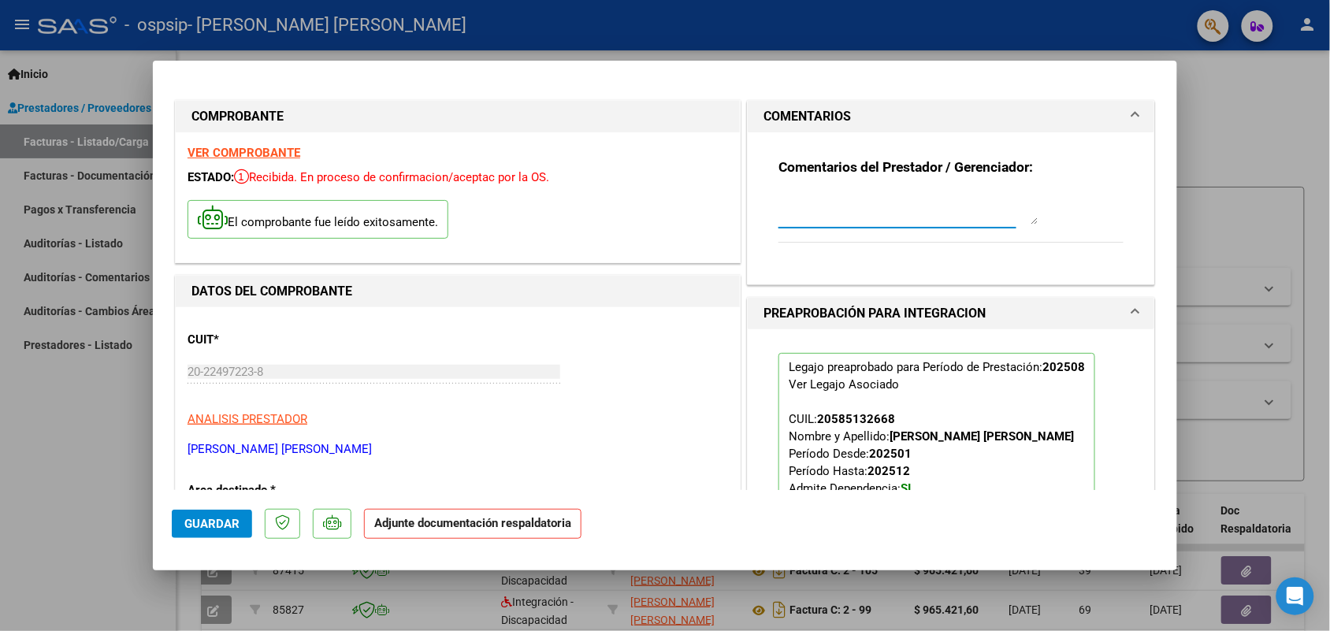
click at [801, 214] on textarea at bounding box center [908, 209] width 260 height 32
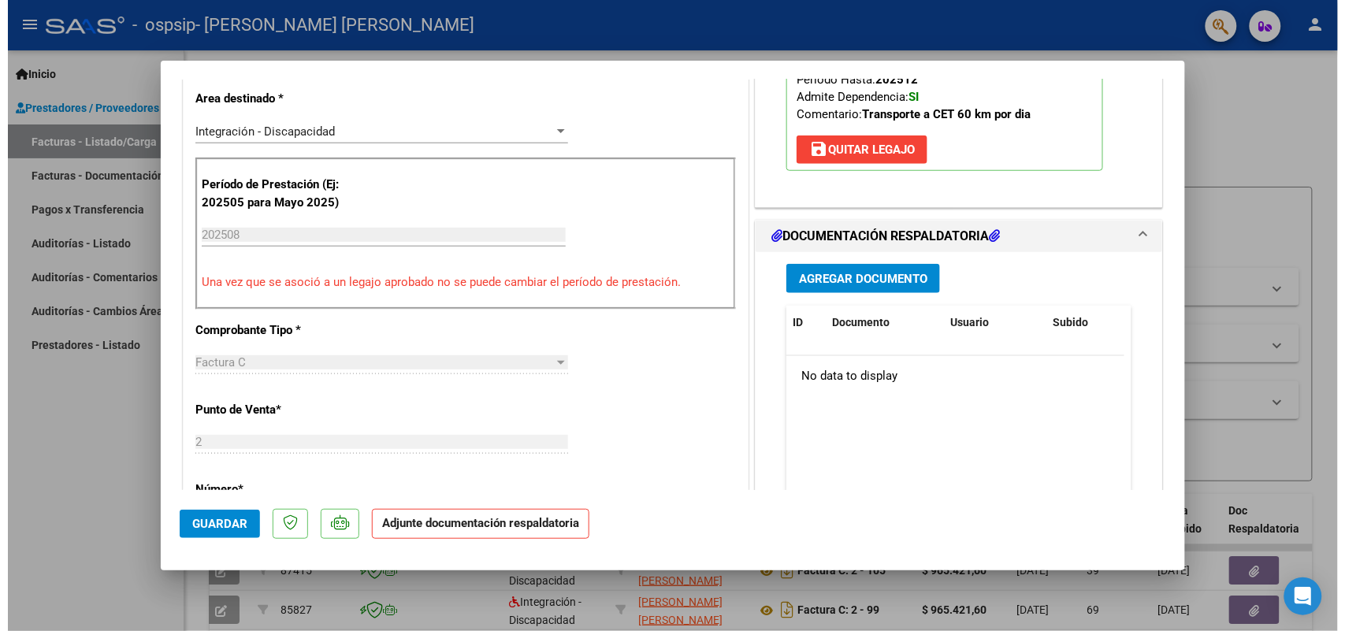
scroll to position [392, 0]
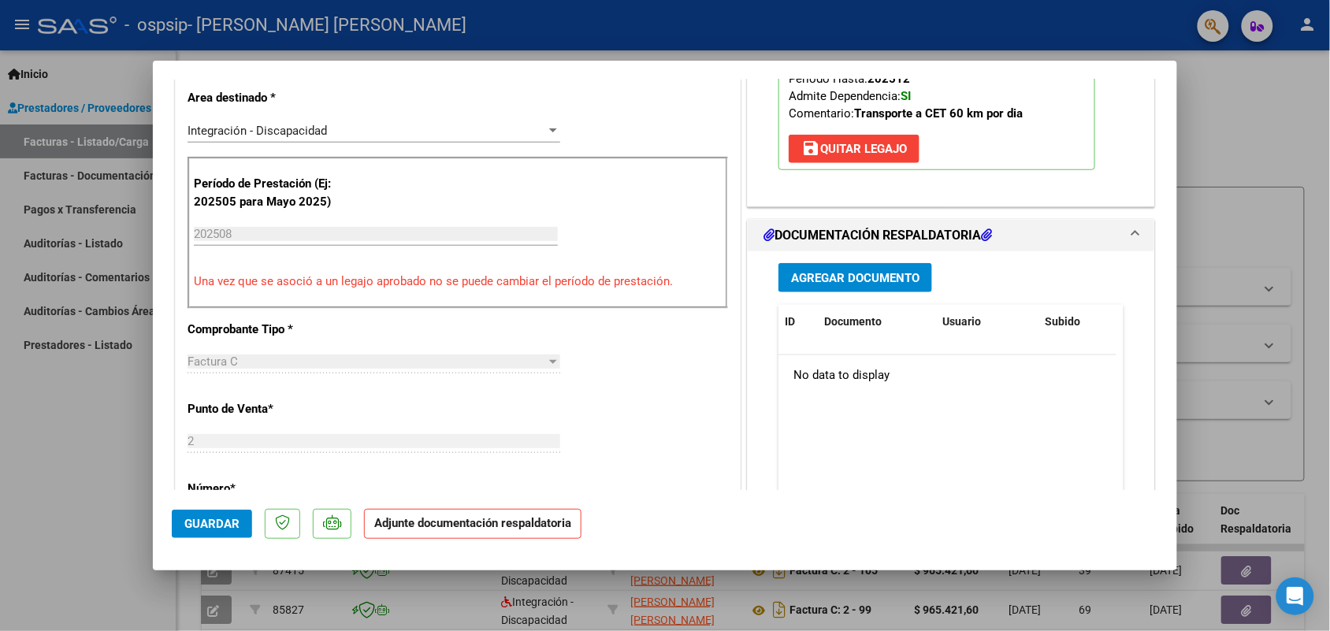
type textarea "Factura N° 0110 - [DATE] - [PERSON_NAME]"
click at [864, 284] on span "Agregar Documento" at bounding box center [855, 278] width 128 height 14
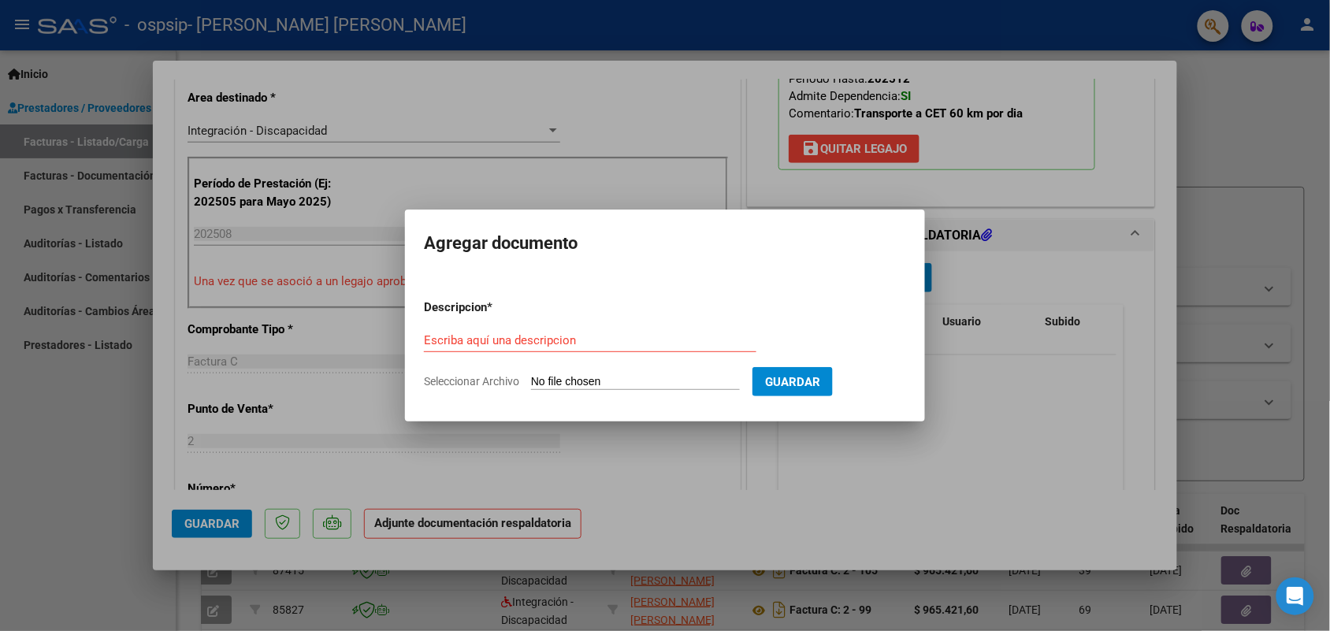
click at [568, 379] on input "Seleccionar Archivo" at bounding box center [635, 382] width 209 height 15
type input "C:\fakepath\Planilla de asistencia Agosto 2025 Maximiliano Bedoya.pdf"
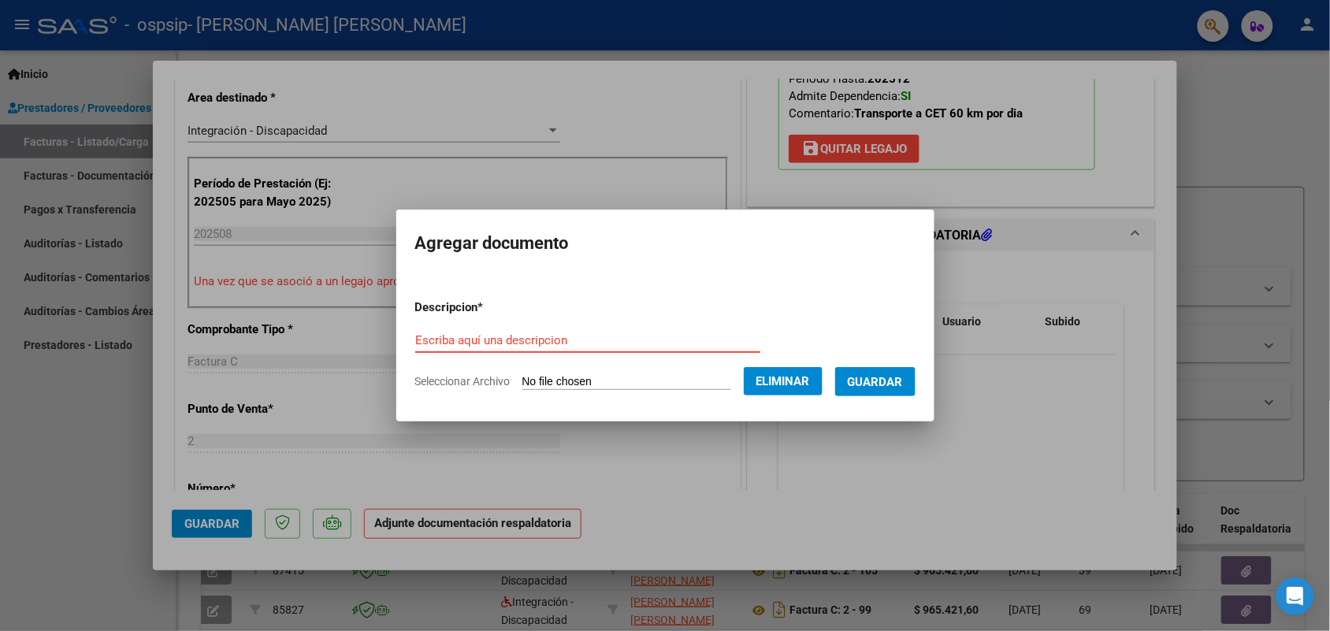
click at [552, 336] on input "Escriba aquí una descripcion" at bounding box center [587, 340] width 345 height 14
type input "Planilla de asistencia - Agosto 2025 - Maximiliano Bedoya"
click at [895, 386] on span "Guardar" at bounding box center [875, 382] width 55 height 14
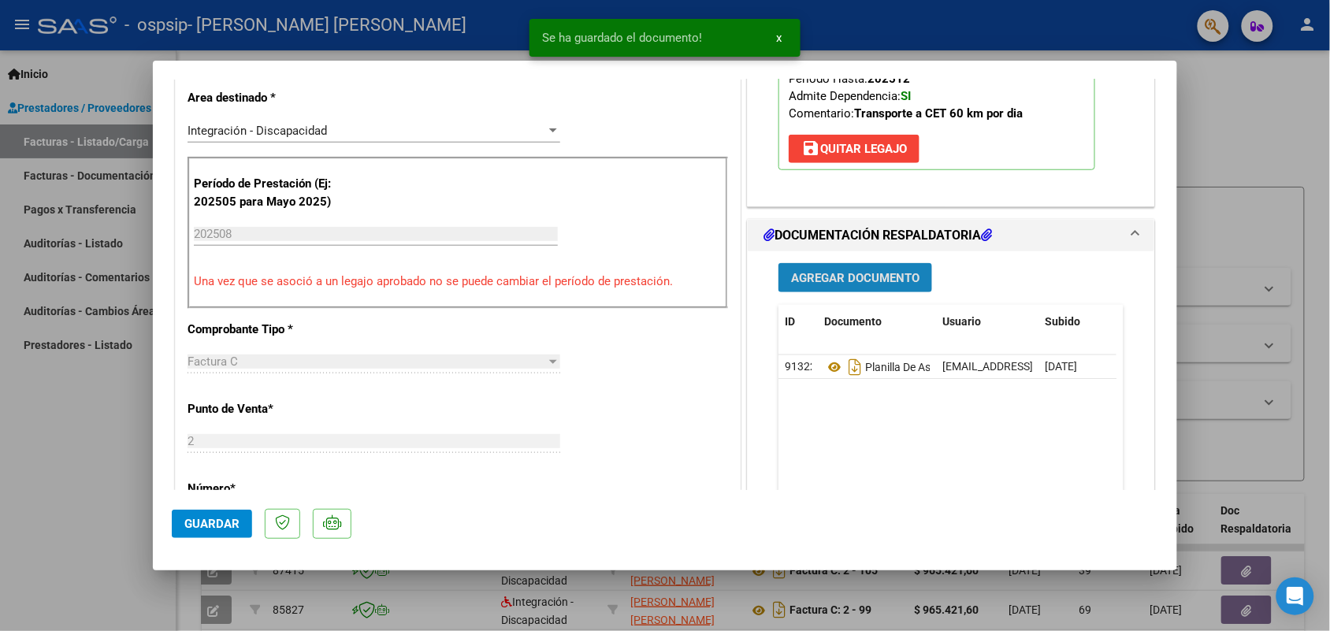
click at [829, 278] on span "Agregar Documento" at bounding box center [855, 278] width 128 height 14
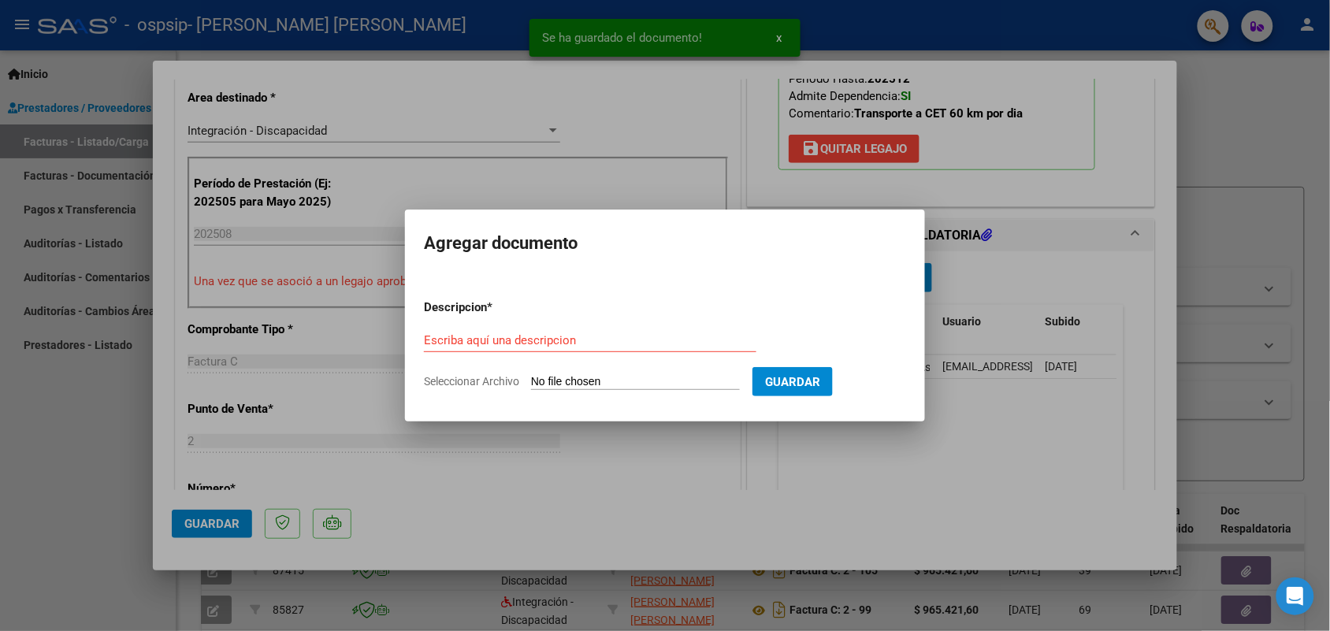
click at [632, 380] on input "Seleccionar Archivo" at bounding box center [635, 382] width 209 height 15
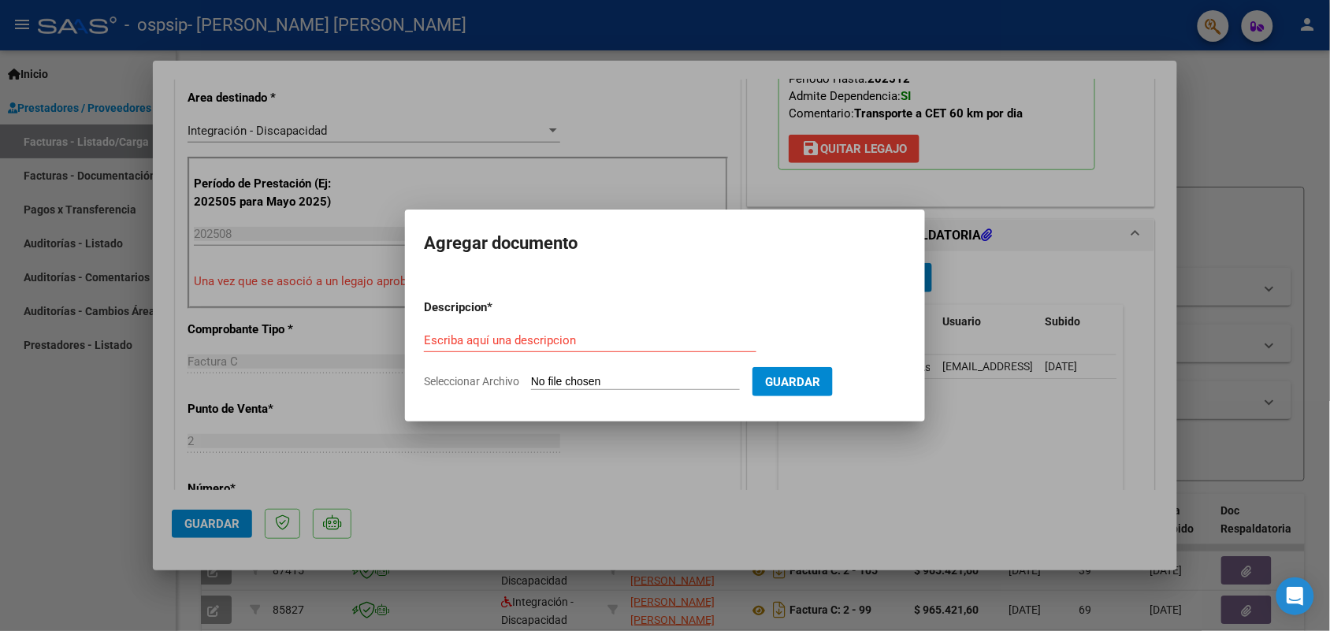
type input "C:\fakepath\Certificado de Discapacidad - Maximiliano Bedoya.pdf"
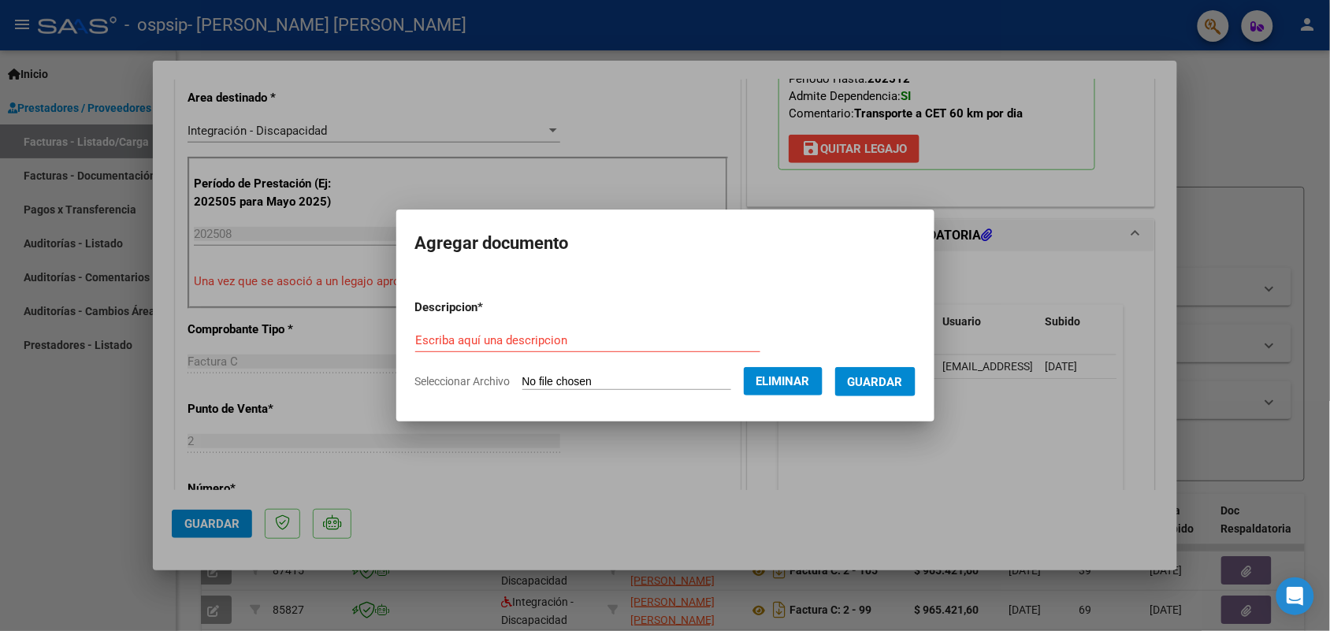
click at [521, 325] on form "Descripcion * Escriba aquí una descripcion Seleccionar Archivo Eliminar Guardar" at bounding box center [665, 344] width 500 height 115
click at [526, 337] on input "Escriba aquí una descripcion" at bounding box center [587, 340] width 345 height 14
type input "Certificado discapacidad - Maximiliano Bedoya"
click at [879, 379] on span "Guardar" at bounding box center [875, 382] width 55 height 14
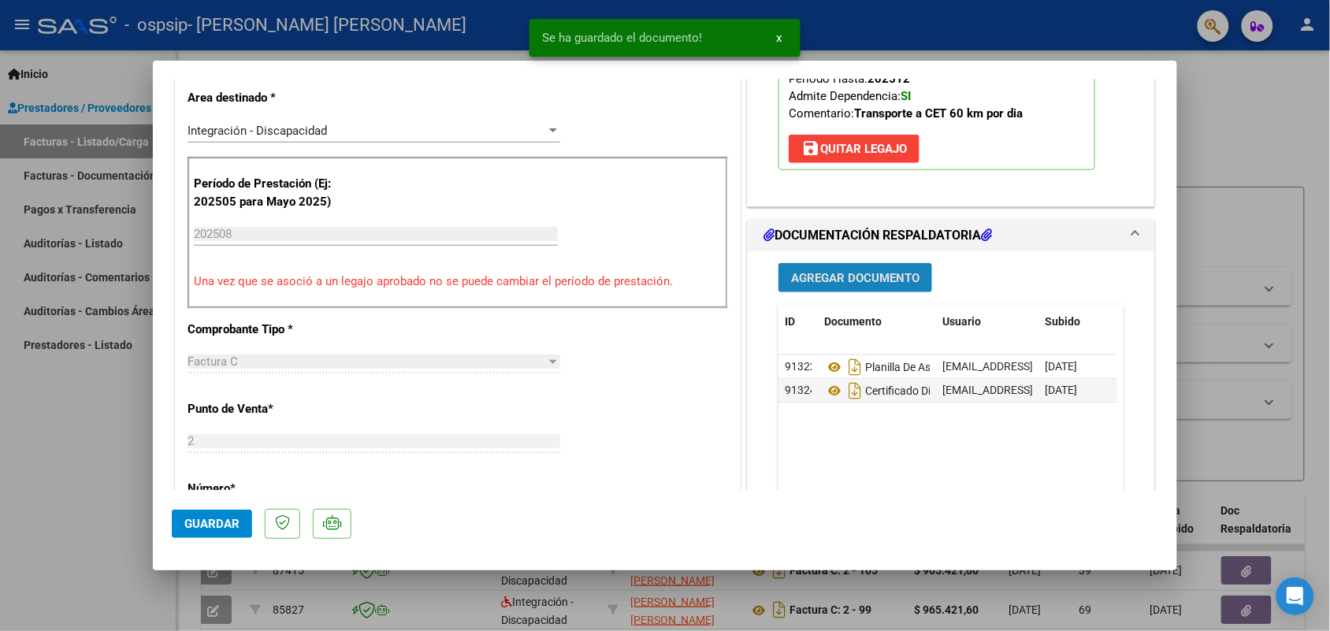
click at [849, 276] on span "Agregar Documento" at bounding box center [855, 278] width 128 height 14
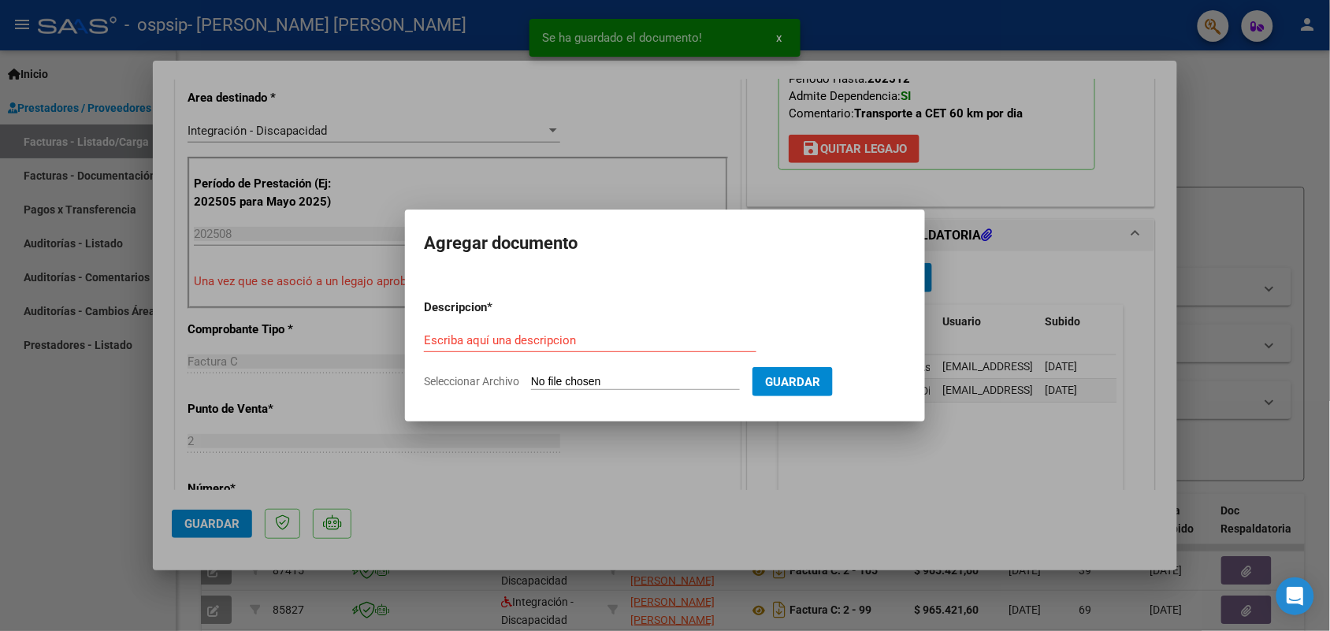
click at [640, 382] on input "Seleccionar Archivo" at bounding box center [635, 382] width 209 height 15
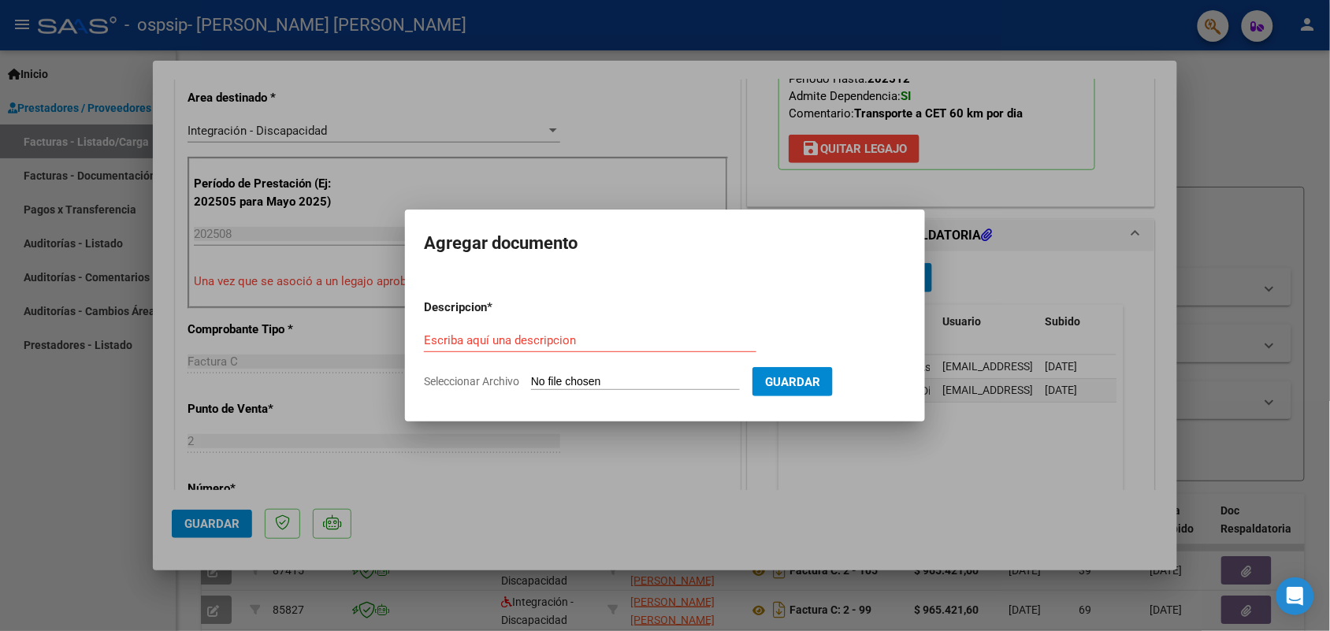
type input "C:\fakepath\Presupuesto 2025 - Maximiliado Bedoya.doc"
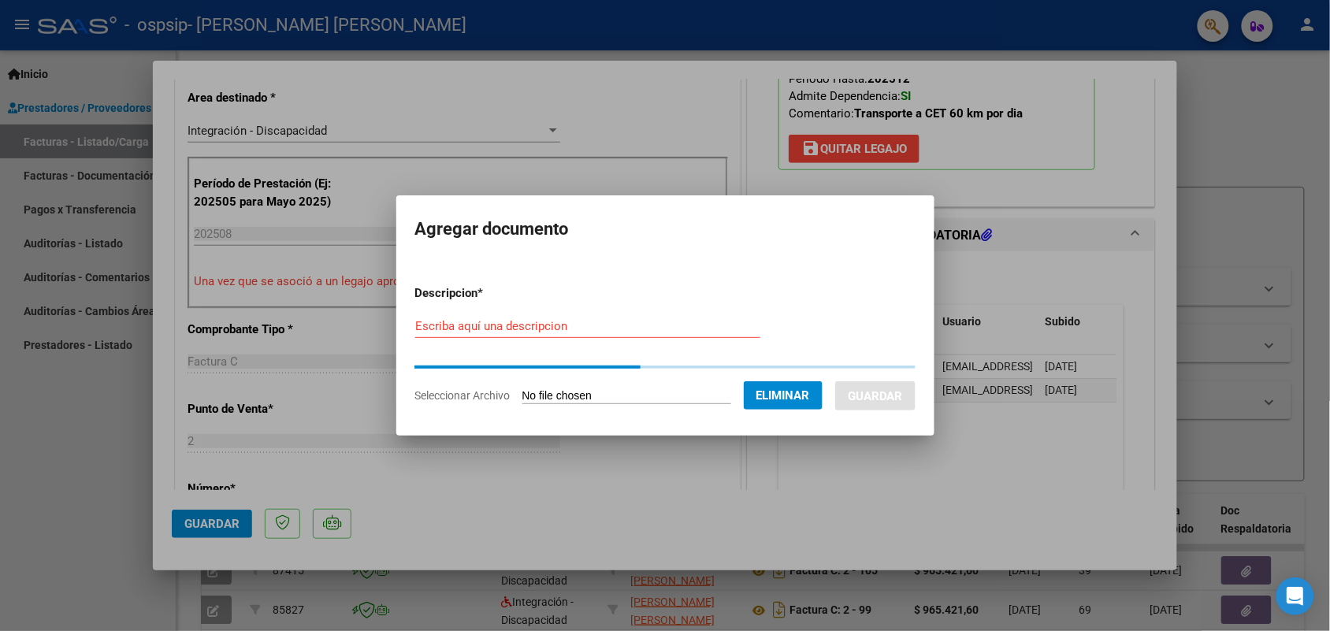
click at [489, 320] on input "Escriba aquí una descripcion" at bounding box center [587, 326] width 345 height 14
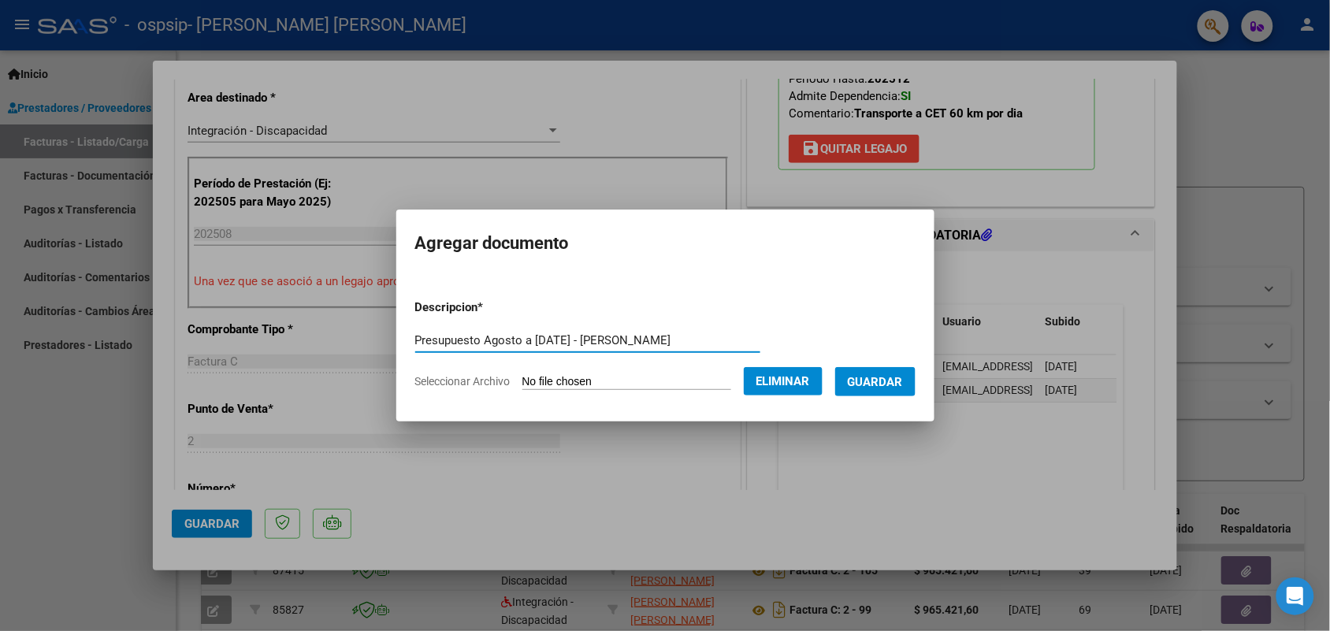
type input "Presupuesto Agosto a Diciembre 2025 - Maximiliano Bedoya"
click at [894, 375] on span "Guardar" at bounding box center [875, 382] width 55 height 14
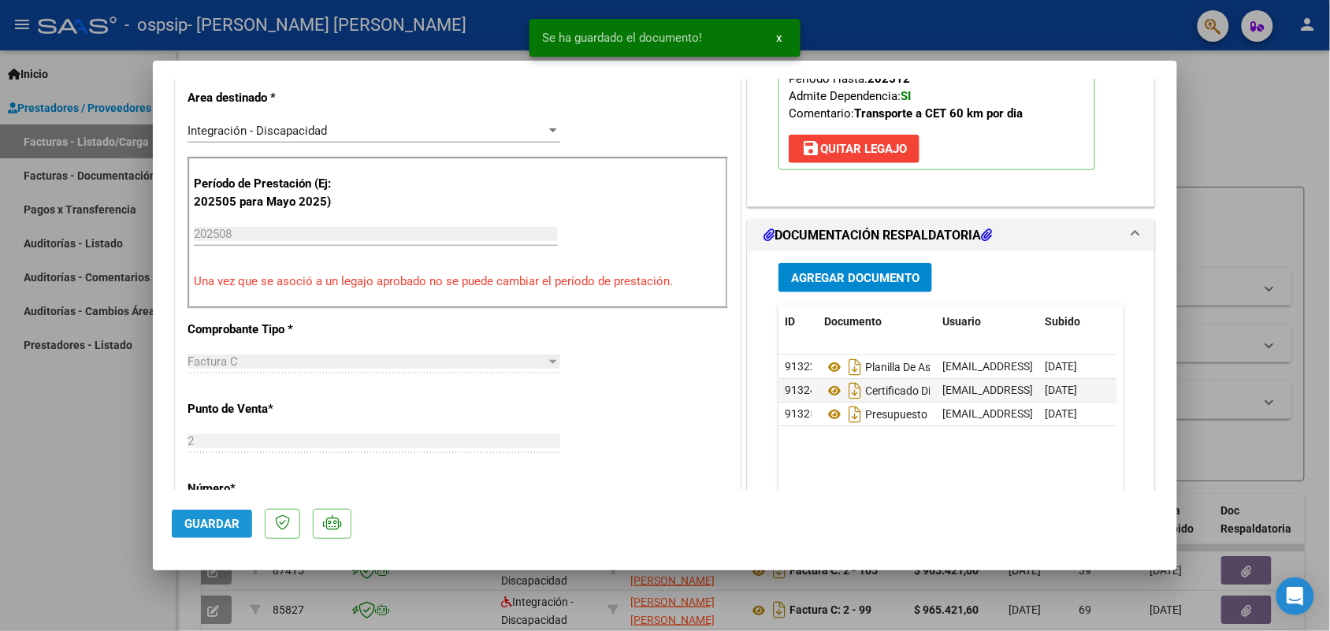
click at [210, 518] on span "Guardar" at bounding box center [211, 524] width 55 height 14
click at [1226, 182] on div at bounding box center [665, 315] width 1330 height 631
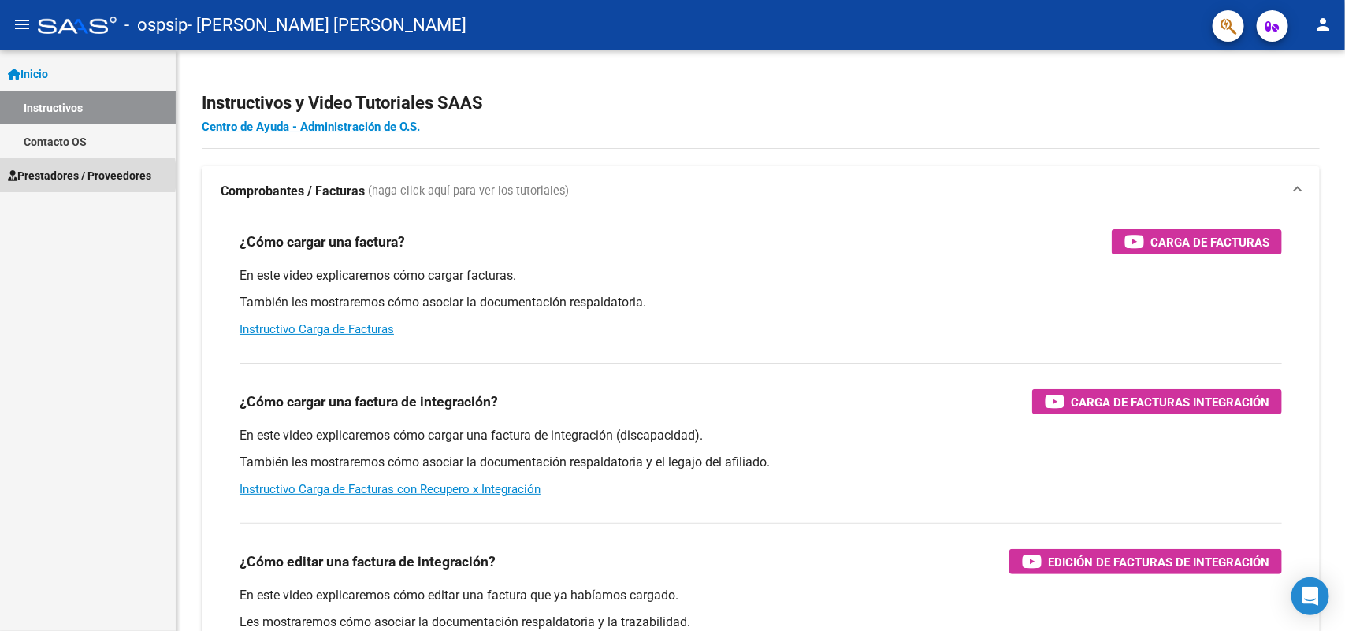
click at [59, 176] on span "Prestadores / Proveedores" at bounding box center [79, 175] width 143 height 17
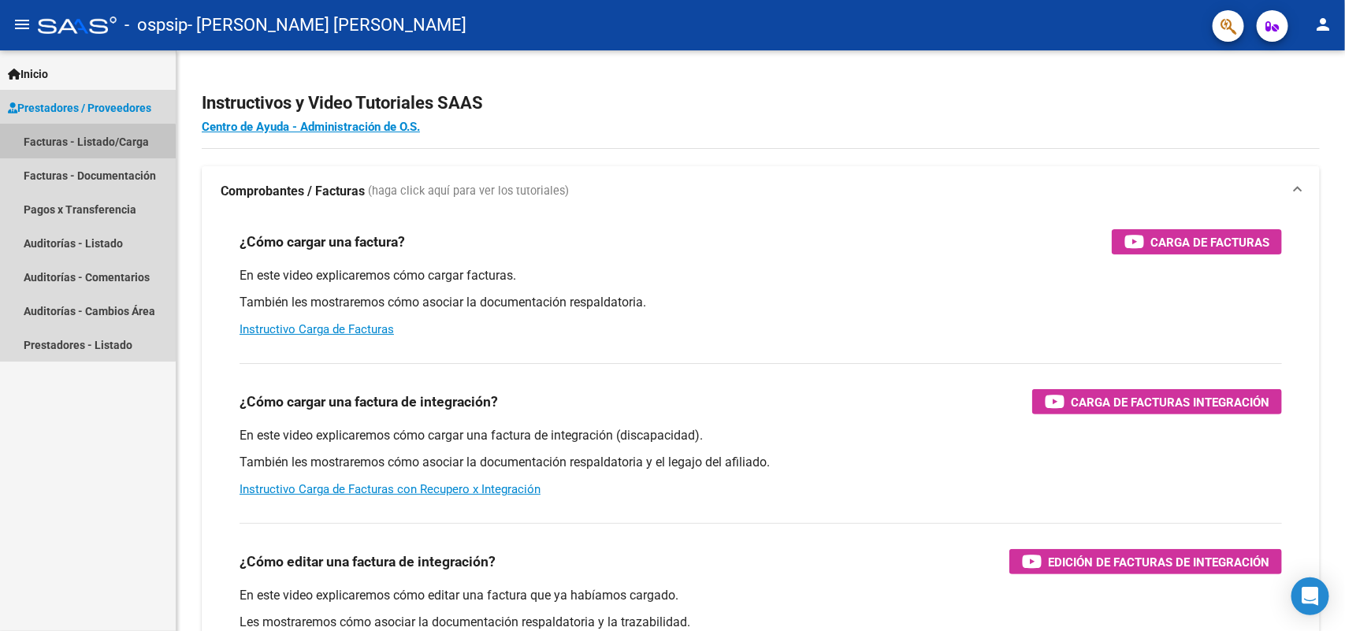
click at [76, 147] on link "Facturas - Listado/Carga" at bounding box center [88, 141] width 176 height 34
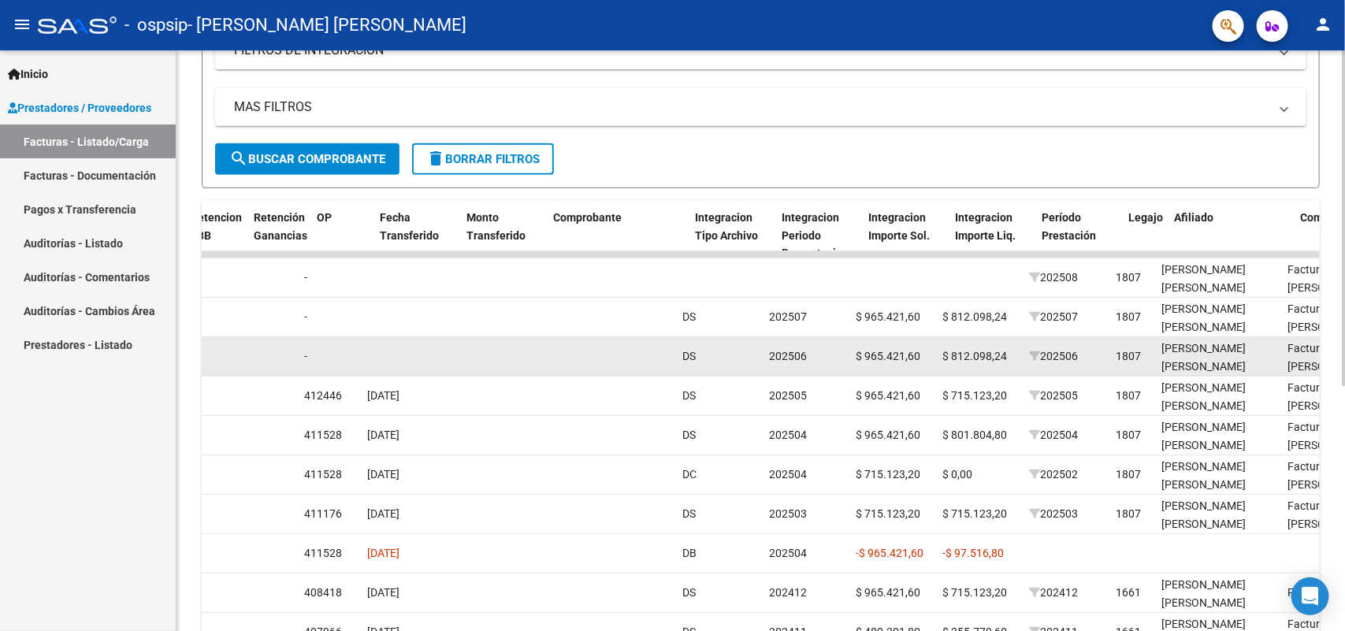
scroll to position [0, 1210]
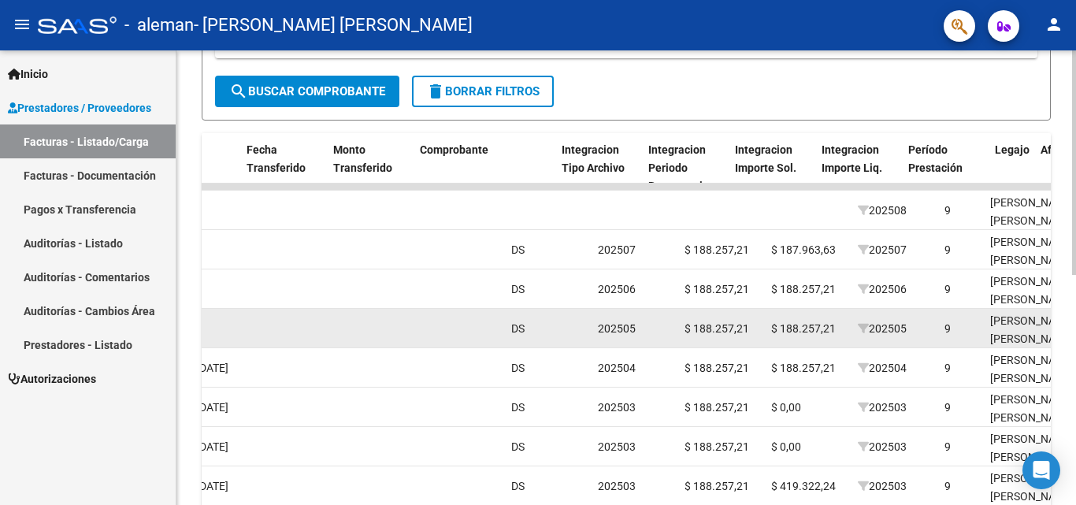
scroll to position [0, 1314]
